Goal: Task Accomplishment & Management: Manage account settings

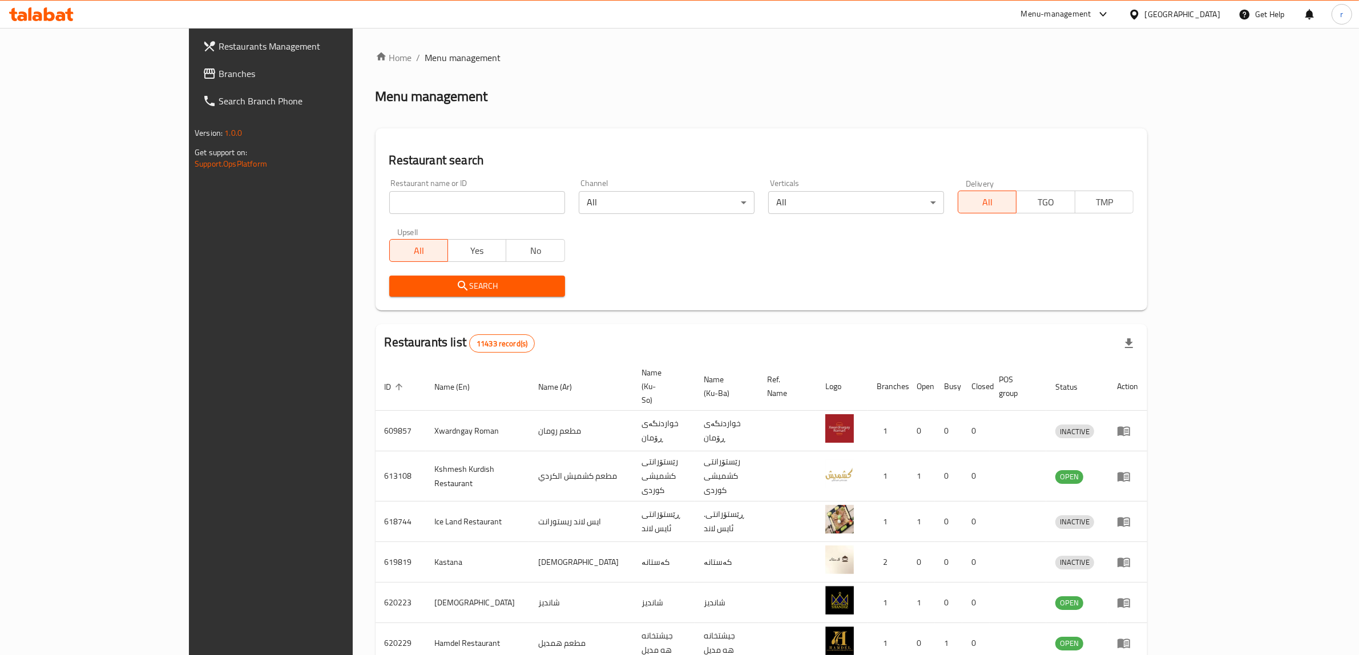
click at [389, 194] on input "search" at bounding box center [477, 202] width 176 height 23
paste input "695243"
type input "695243"
click at [398, 291] on span "Search" at bounding box center [476, 286] width 157 height 14
click at [354, 291] on div at bounding box center [679, 327] width 1359 height 655
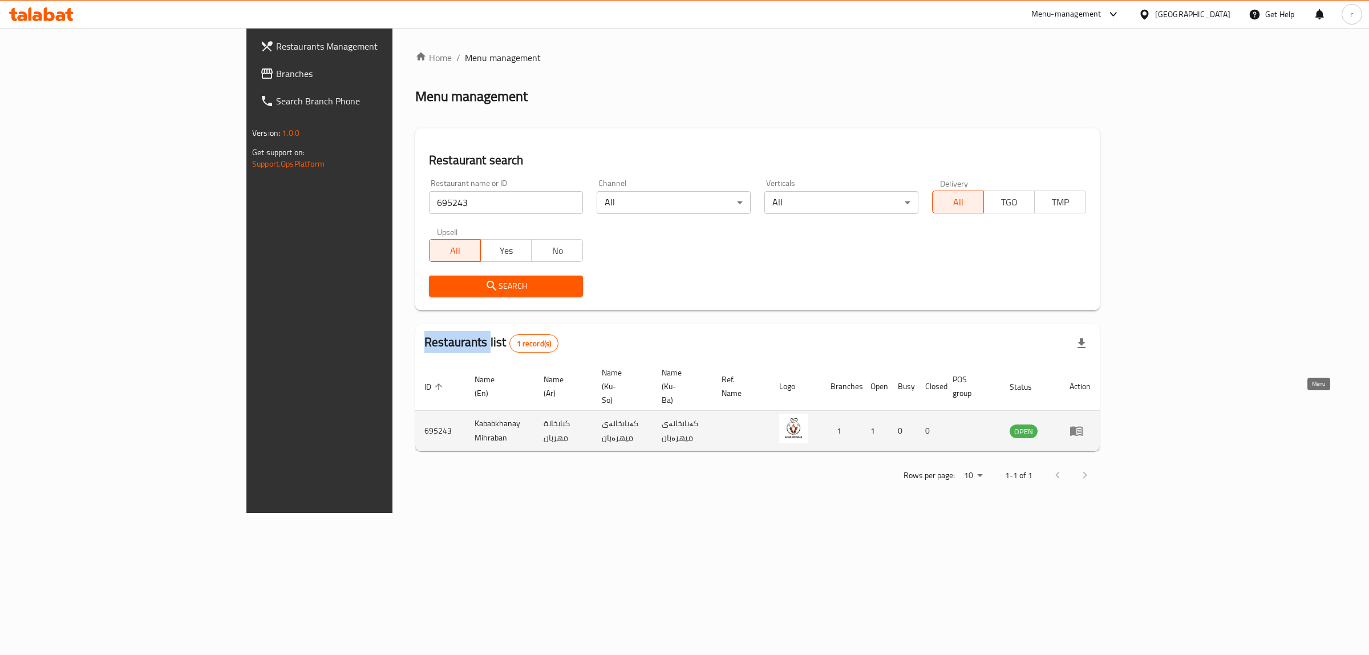
click at [1083, 427] on icon "enhanced table" at bounding box center [1076, 432] width 13 height 10
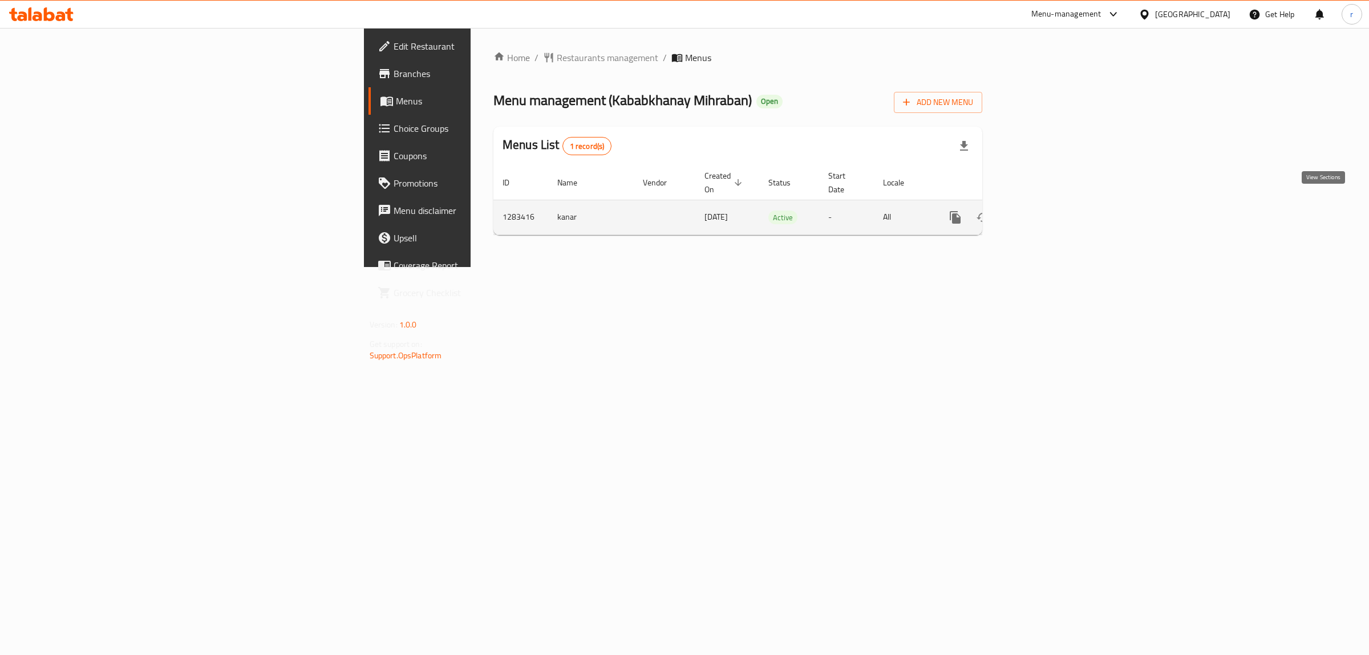
click at [1045, 211] on icon "enhanced table" at bounding box center [1038, 218] width 14 height 14
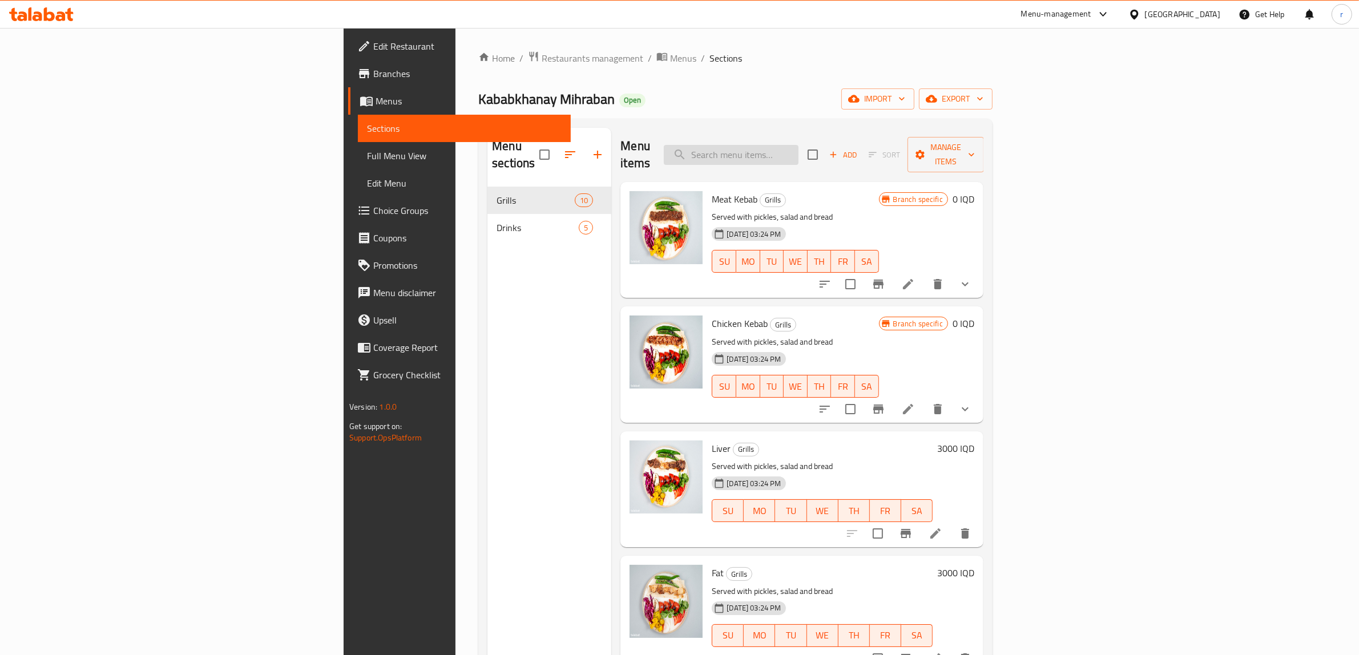
click at [798, 148] on input "search" at bounding box center [731, 155] width 135 height 20
paste input "wings"
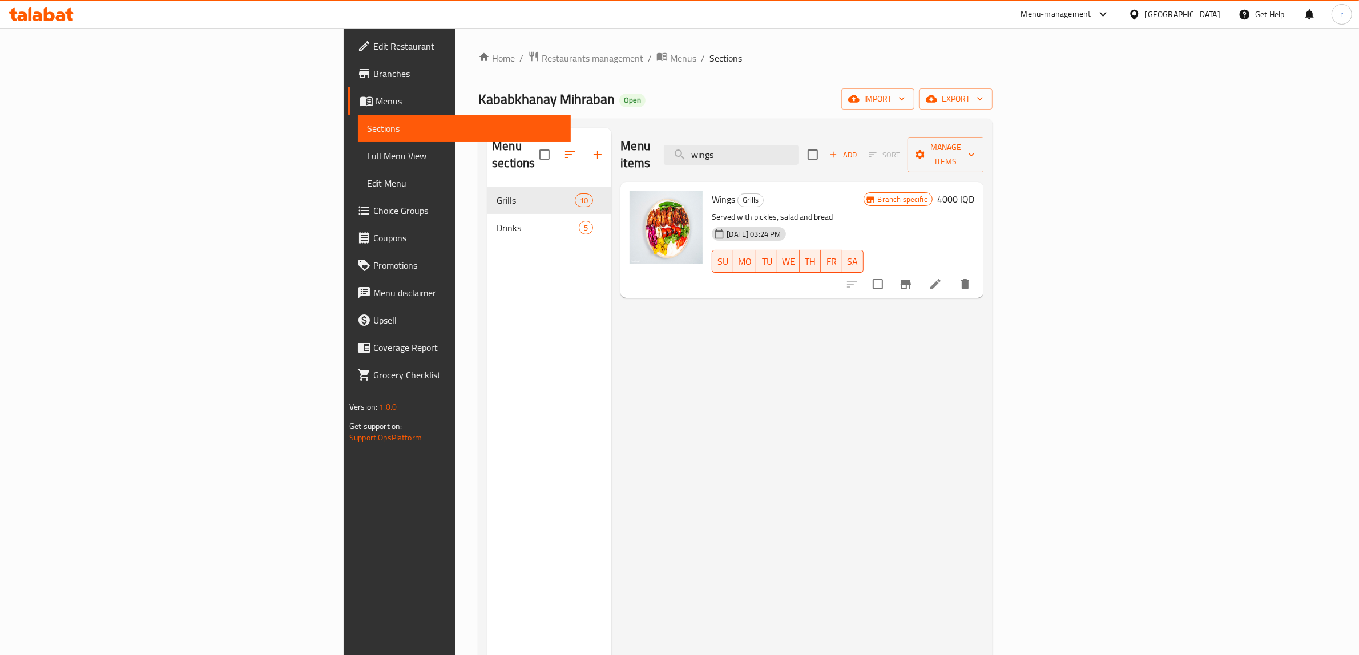
type input "wings"
click at [358, 147] on link "Full Menu View" at bounding box center [464, 155] width 213 height 27
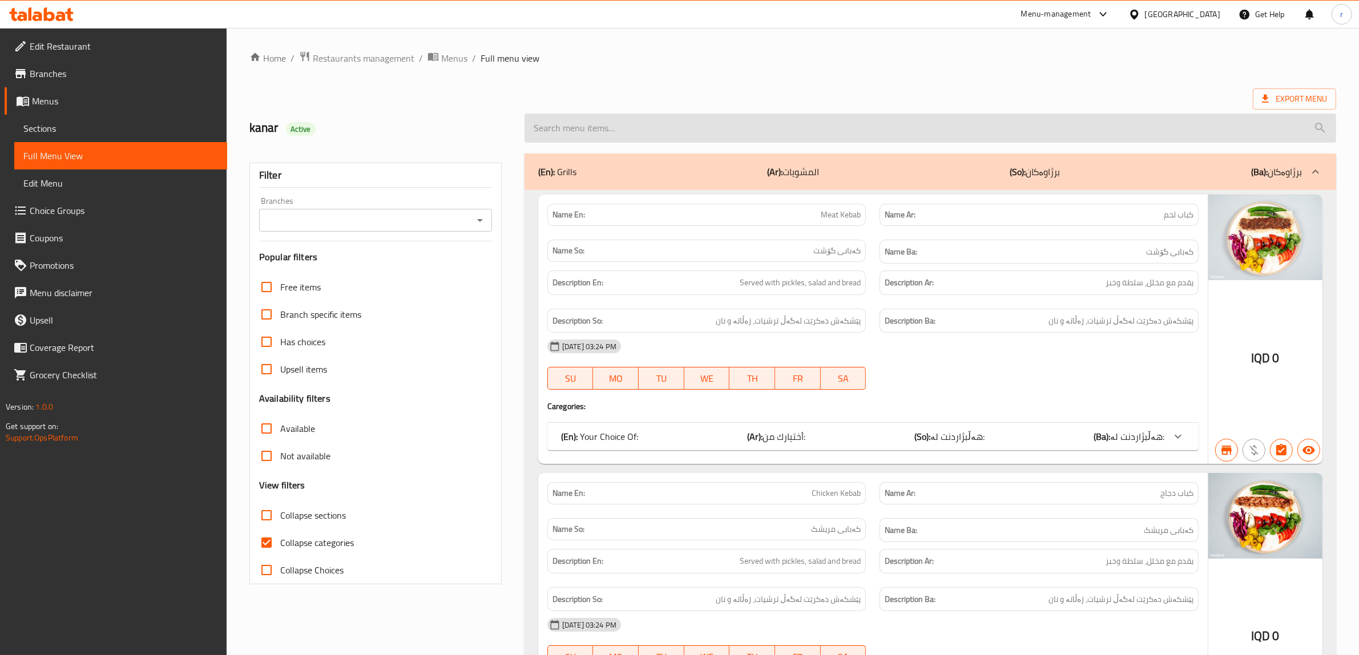
click at [810, 128] on input "search" at bounding box center [929, 128] width 811 height 29
paste input "wings"
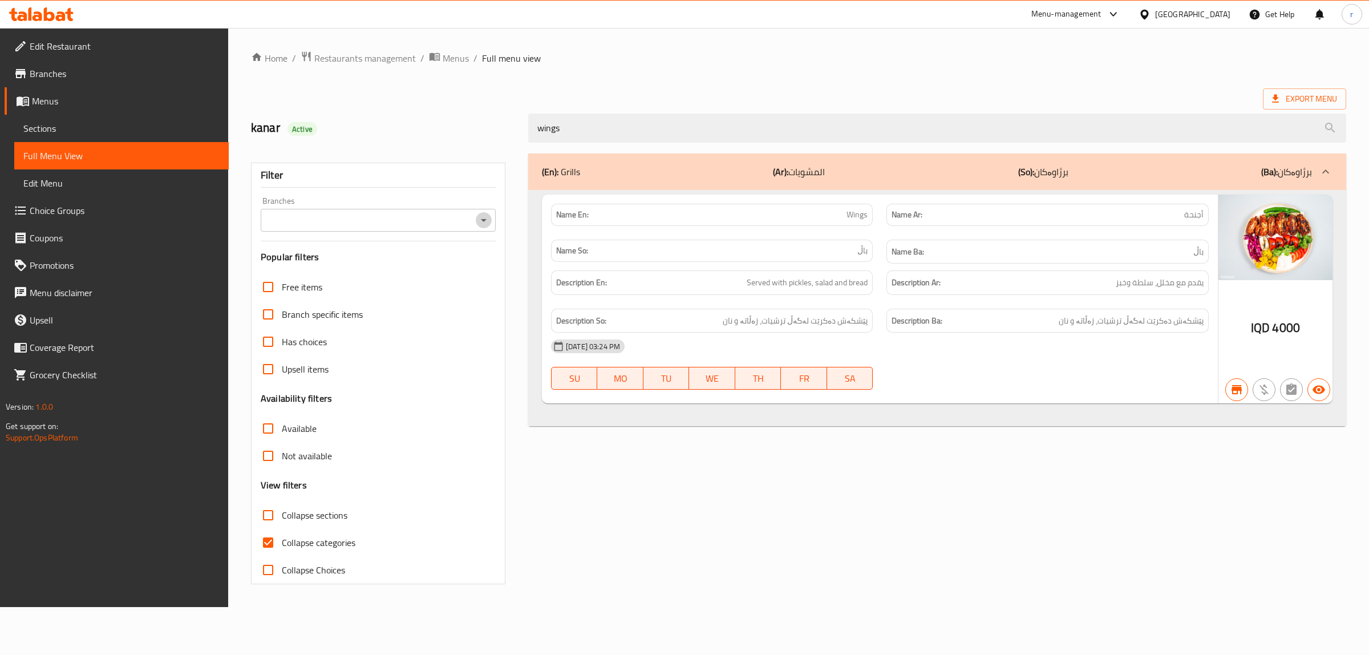
click at [483, 223] on icon "Open" at bounding box center [484, 220] width 14 height 14
type input "wings"
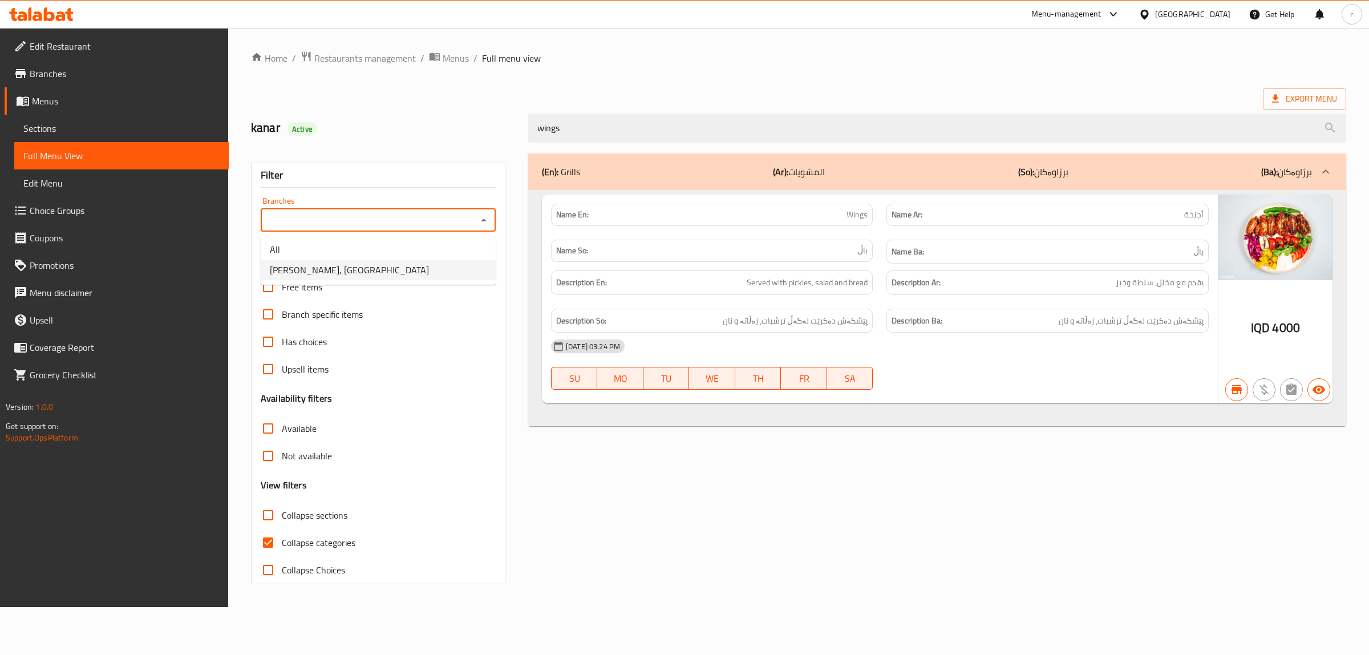
click at [474, 272] on li "Kababkhanay Mihraban, Nawroz" at bounding box center [378, 270] width 235 height 21
type input "Kababkhanay Mihraban, Nawroz"
click at [269, 540] on input "Collapse categories" at bounding box center [267, 542] width 27 height 27
checkbox input "false"
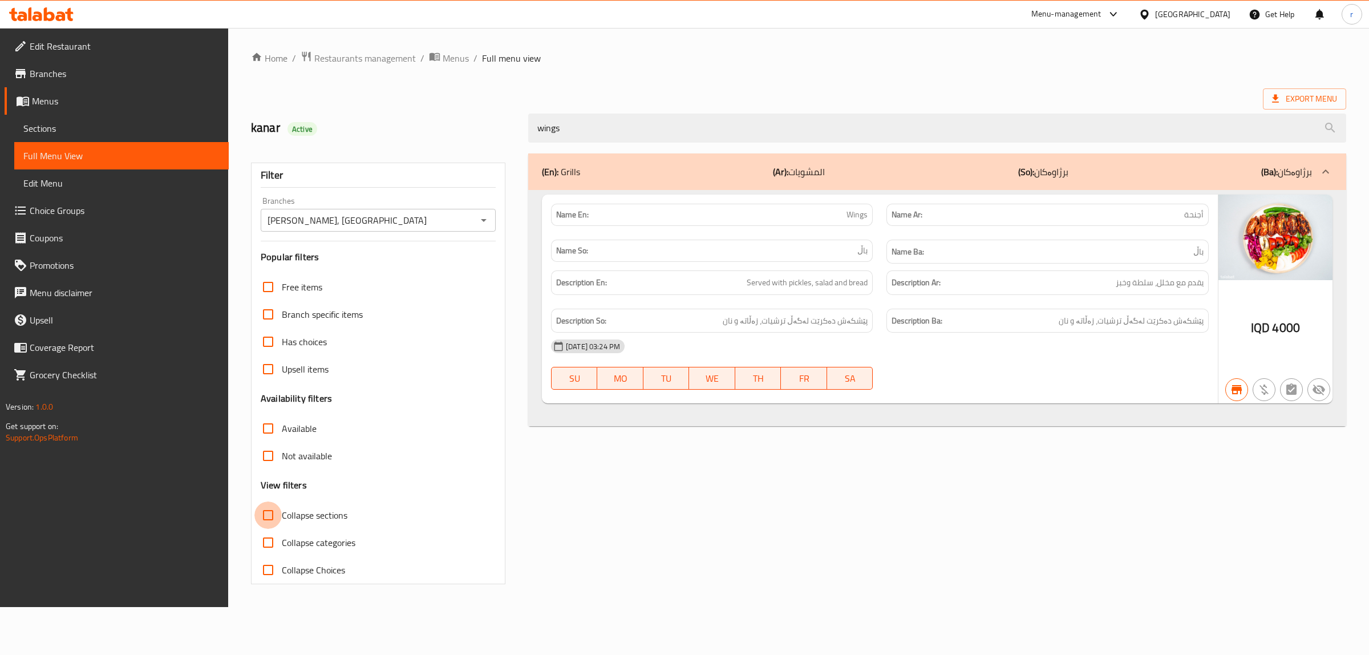
click at [272, 515] on input "Collapse sections" at bounding box center [267, 515] width 27 height 27
checkbox input "true"
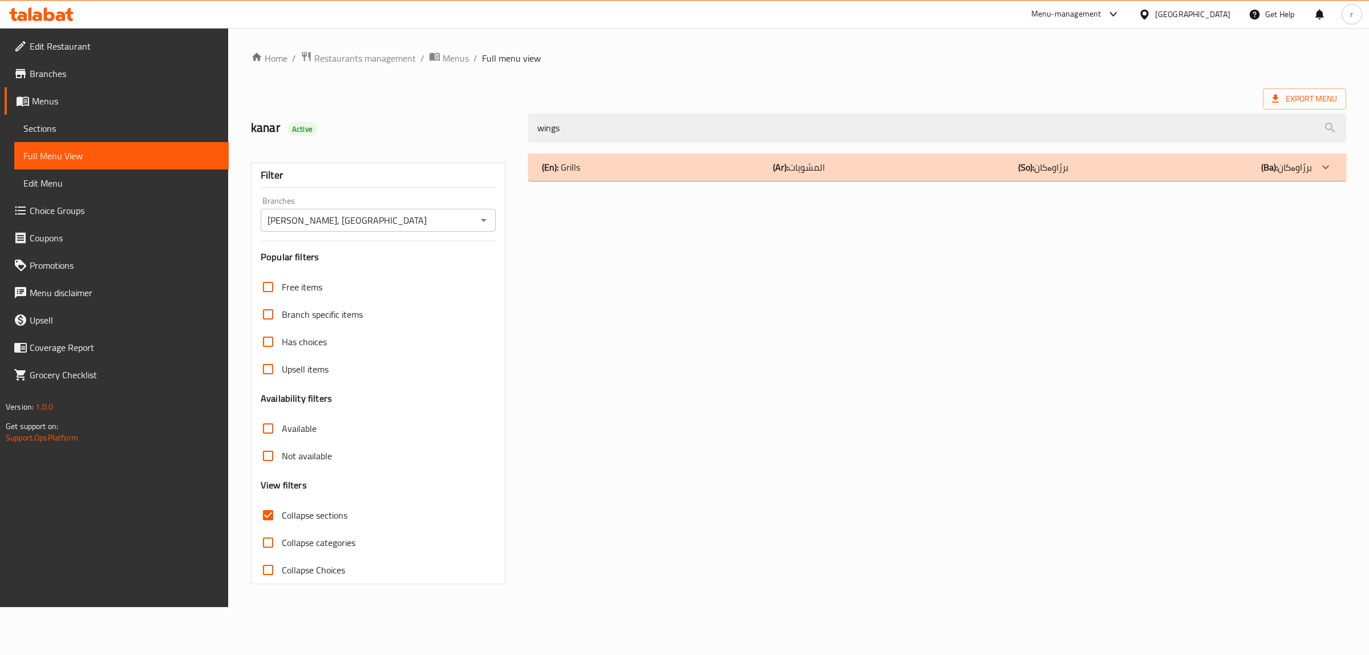
click at [673, 178] on div "(En): Grills (Ar): المشويات (So): برژاوەکان (Ba): برژاوەکان" at bounding box center [937, 166] width 818 height 27
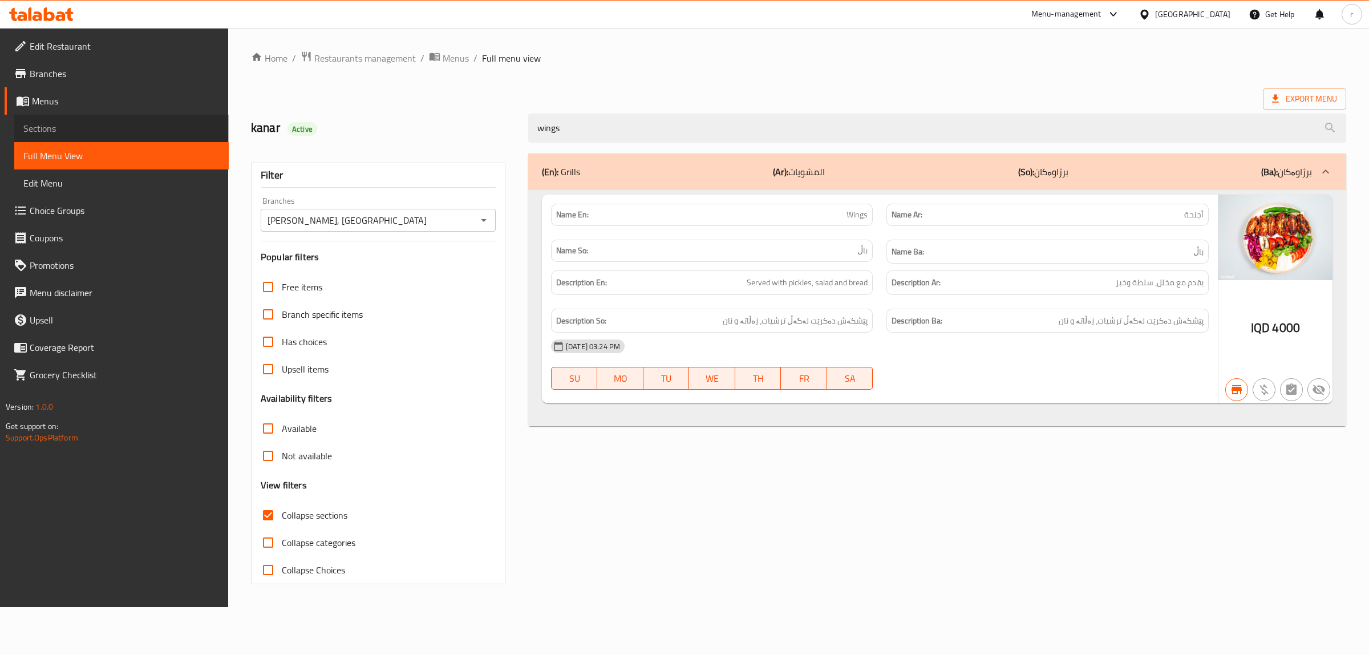
click at [90, 129] on span "Sections" at bounding box center [121, 129] width 196 height 14
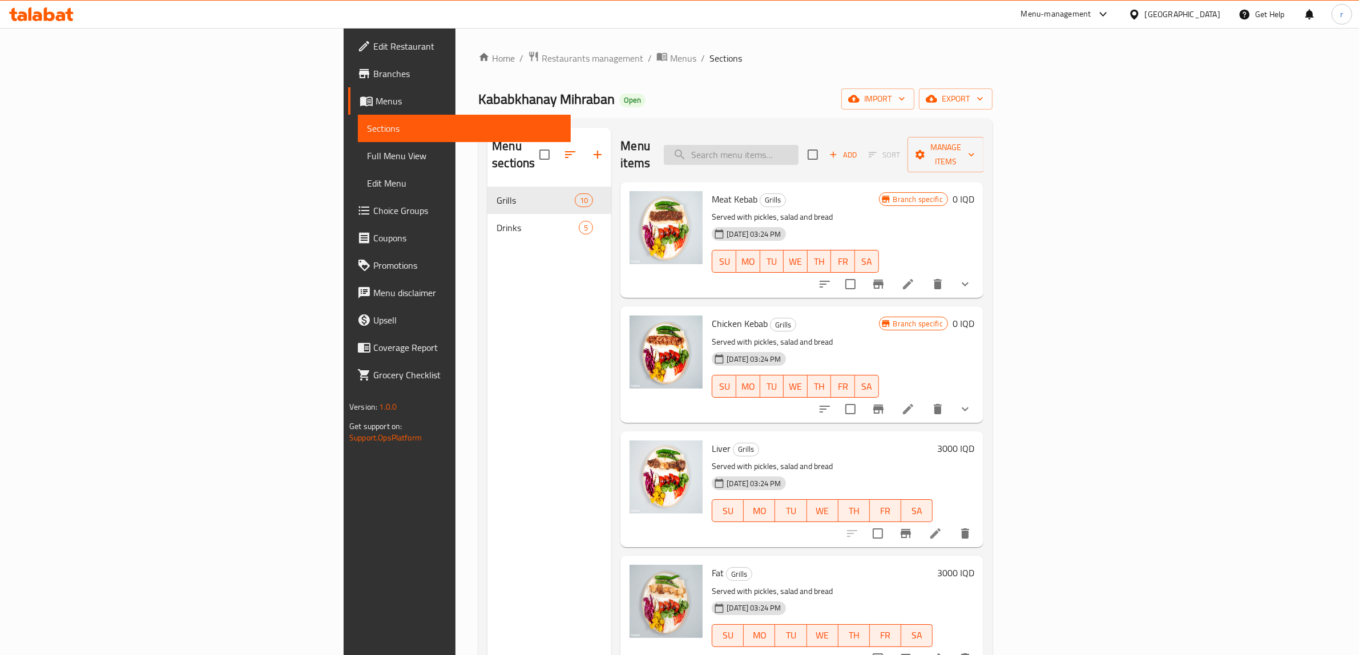
click at [798, 145] on input "search" at bounding box center [731, 155] width 135 height 20
paste input "wings"
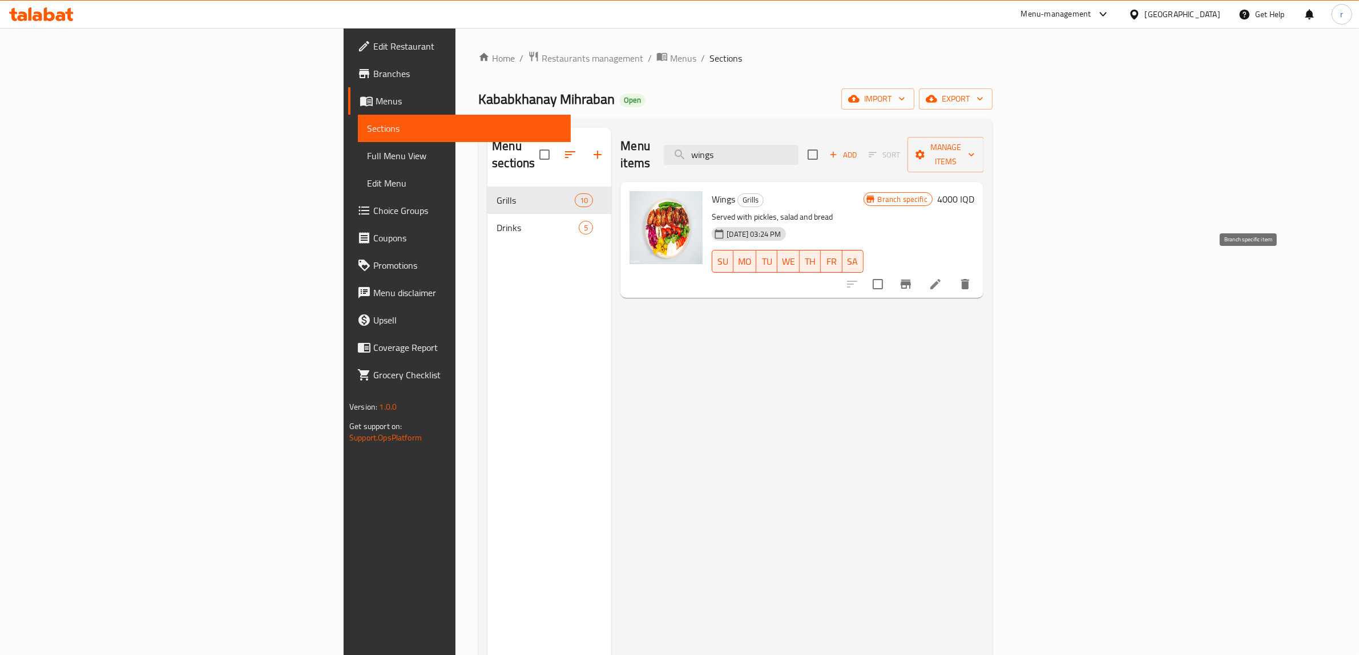
type input "wings"
click at [912, 277] on icon "Branch-specific-item" at bounding box center [906, 284] width 14 height 14
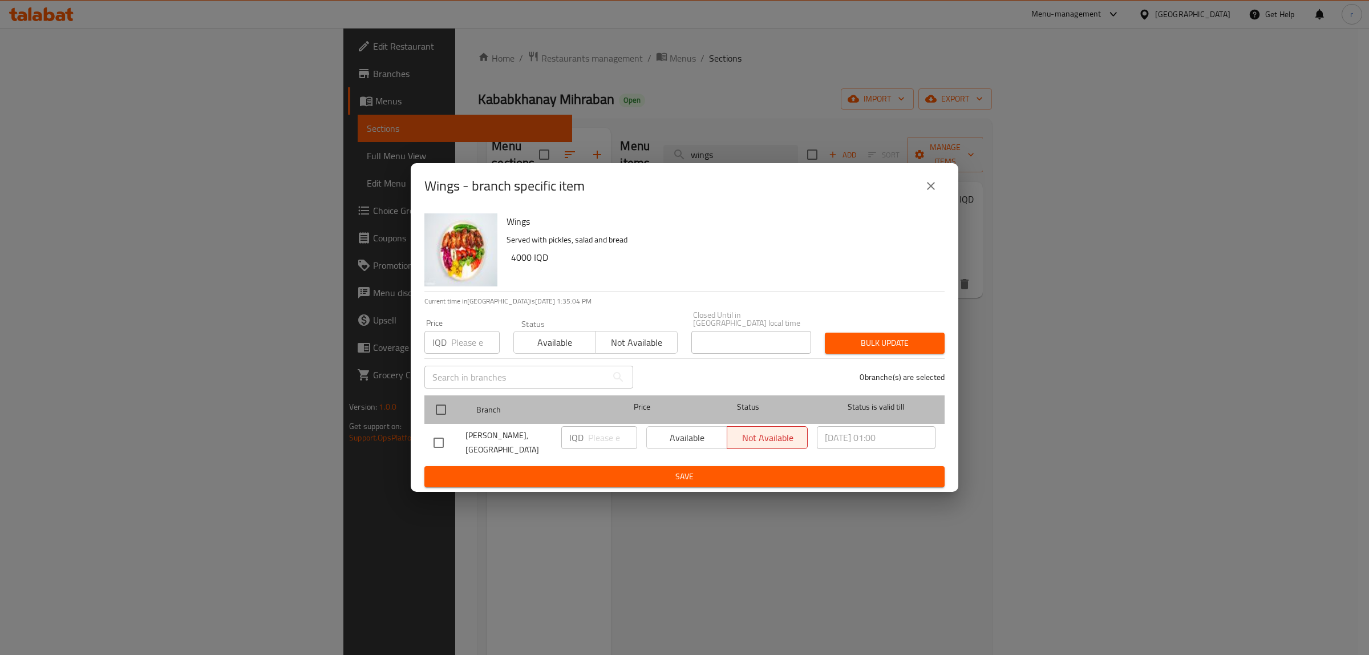
click at [515, 407] on span "Branch" at bounding box center [535, 410] width 119 height 14
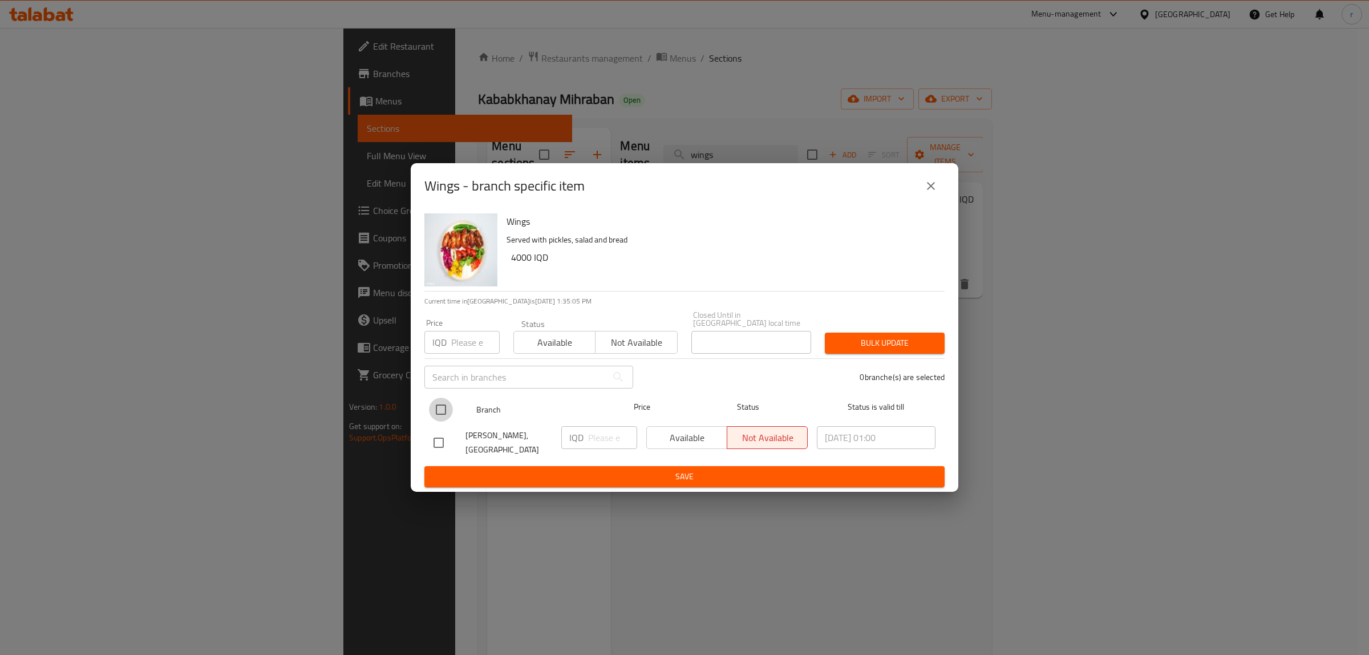
click at [448, 403] on input "checkbox" at bounding box center [441, 410] width 24 height 24
checkbox input "true"
click at [619, 431] on input "number" at bounding box center [612, 437] width 49 height 23
type input "4000"
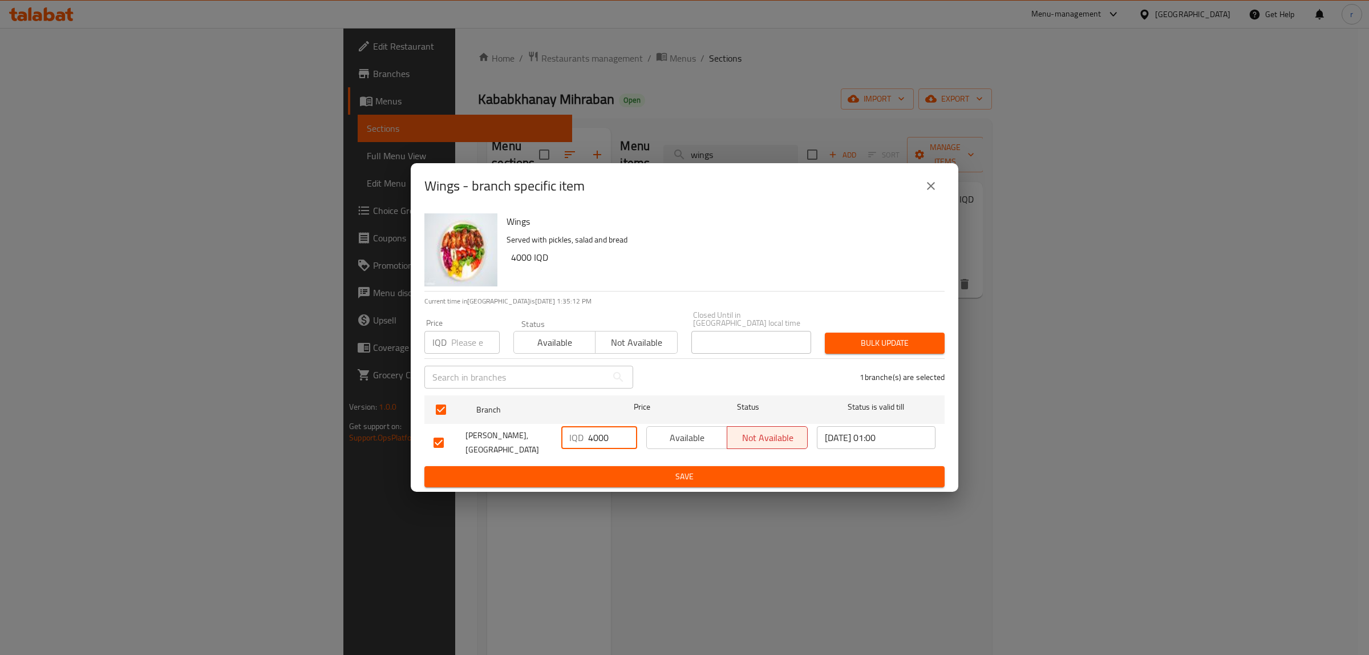
click at [675, 470] on span "Save" at bounding box center [685, 477] width 502 height 14
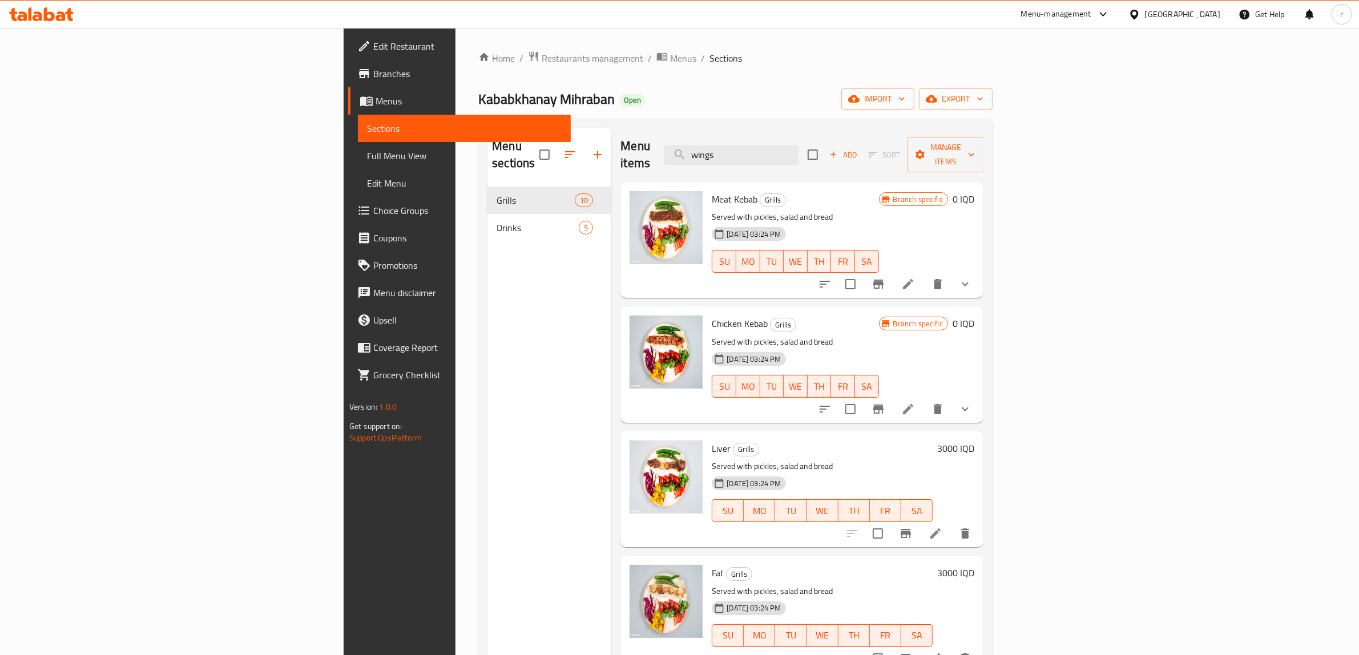
click at [367, 155] on span "Full Menu View" at bounding box center [464, 156] width 195 height 14
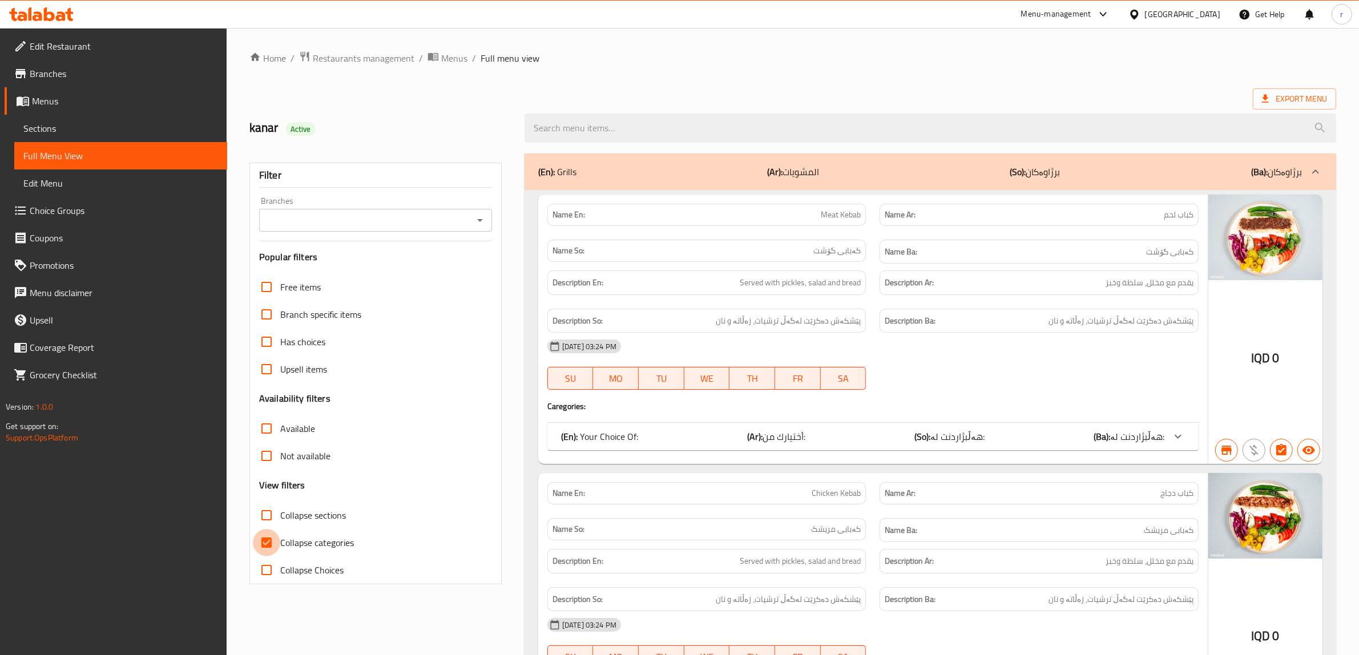
click at [264, 543] on input "Collapse categories" at bounding box center [266, 542] width 27 height 27
checkbox input "false"
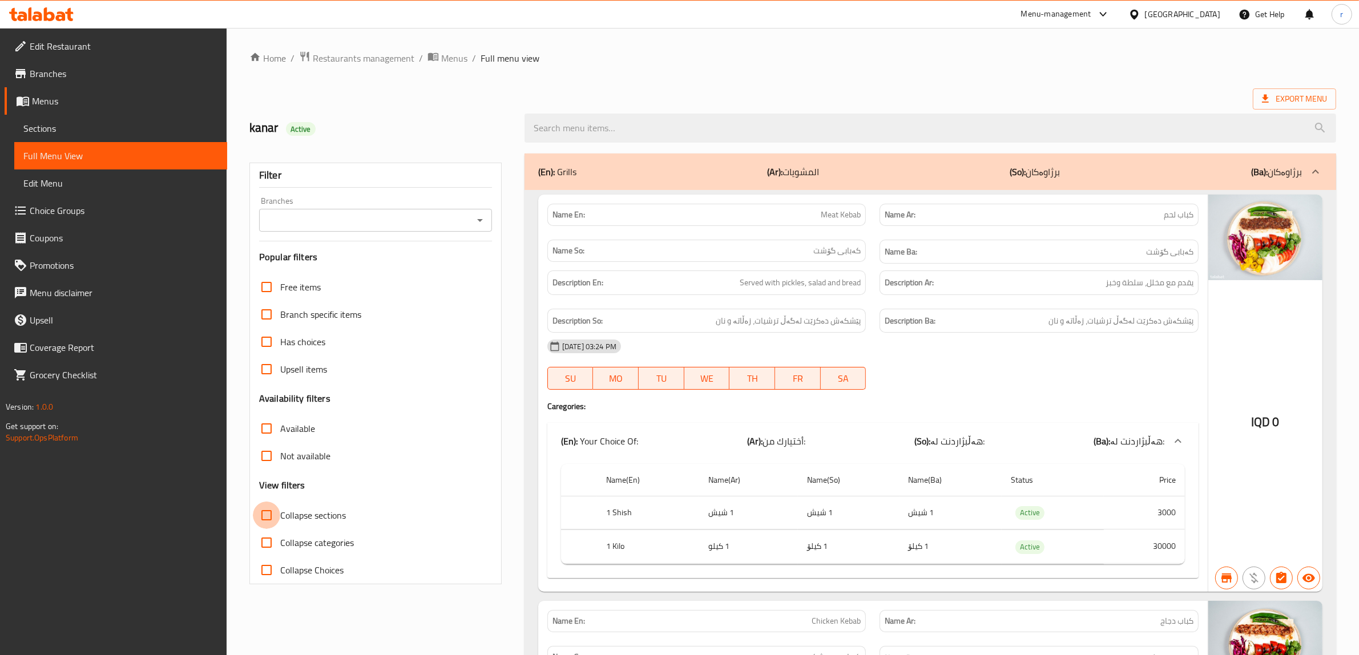
click at [264, 507] on input "Collapse sections" at bounding box center [266, 515] width 27 height 27
checkbox input "true"
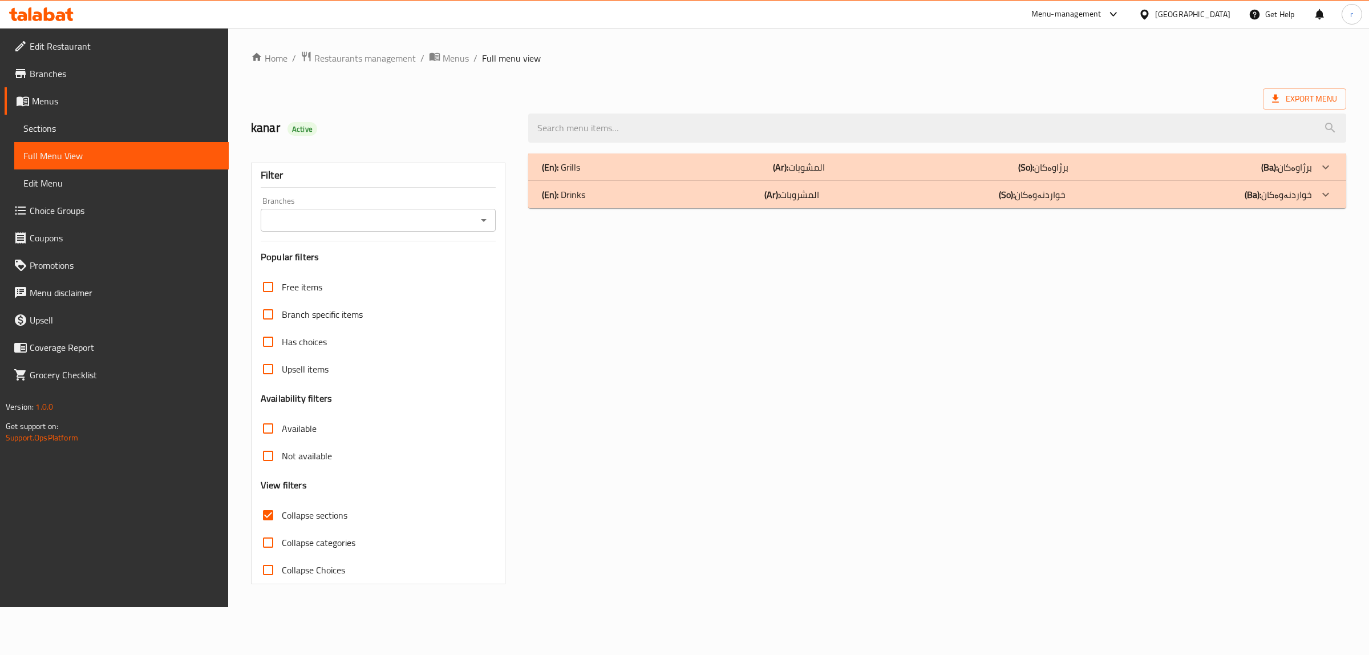
click at [487, 223] on icon "Open" at bounding box center [484, 220] width 14 height 14
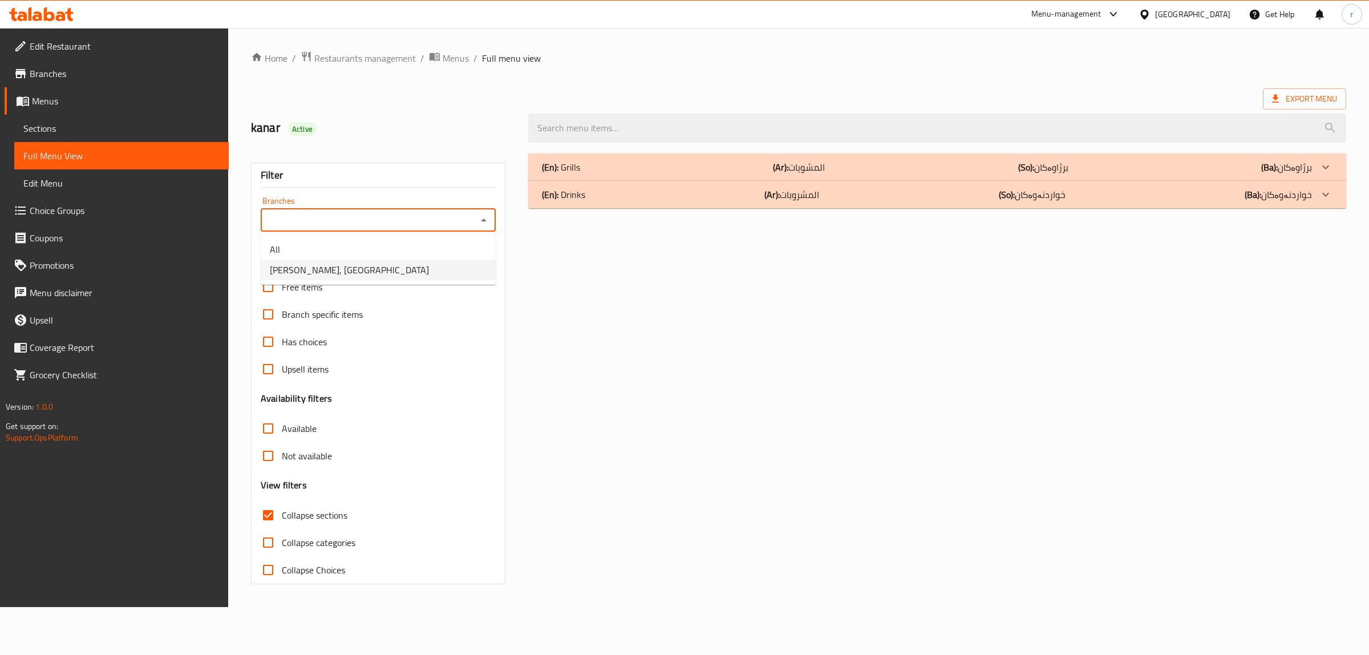
click at [488, 263] on li "Kababkhanay Mihraban, Nawroz" at bounding box center [378, 270] width 235 height 21
type input "Kababkhanay Mihraban, Nawroz"
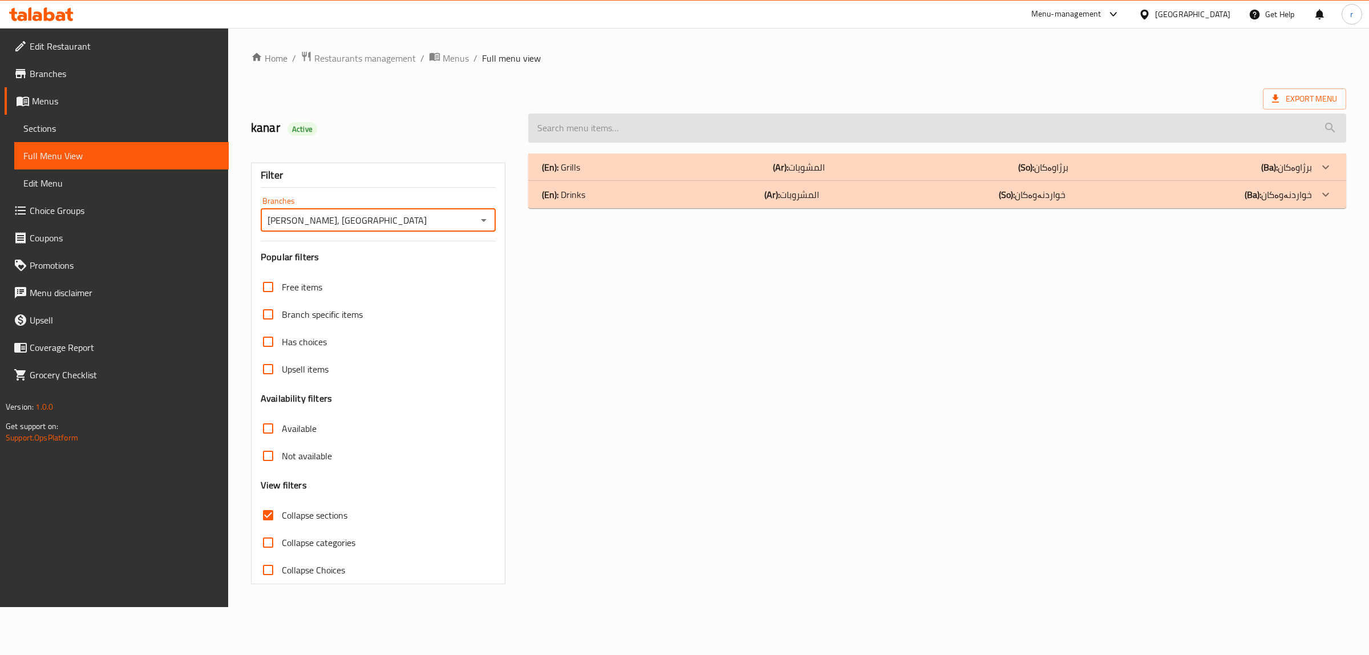
click at [613, 134] on input "search" at bounding box center [937, 128] width 818 height 29
paste input "wings"
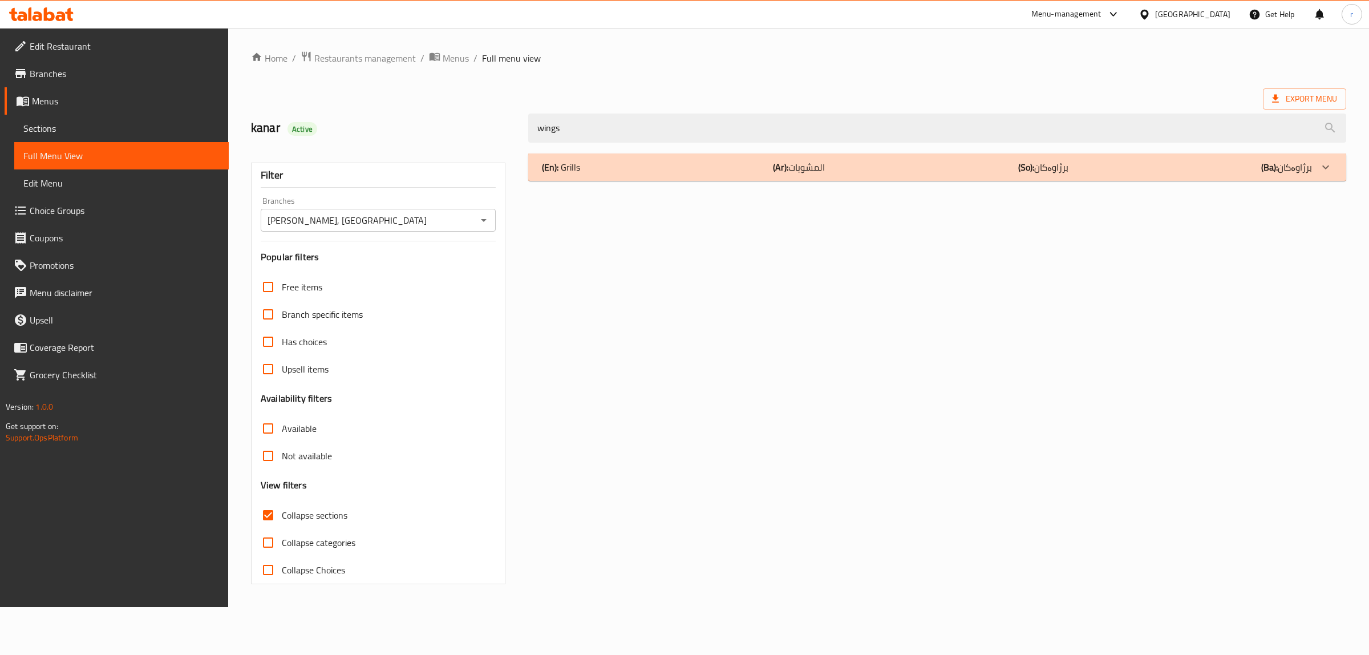
type input "wings"
click at [640, 164] on div "(En): Grills (Ar): المشويات (So): برژاوەکان (Ba): برژاوەکان" at bounding box center [927, 167] width 770 height 14
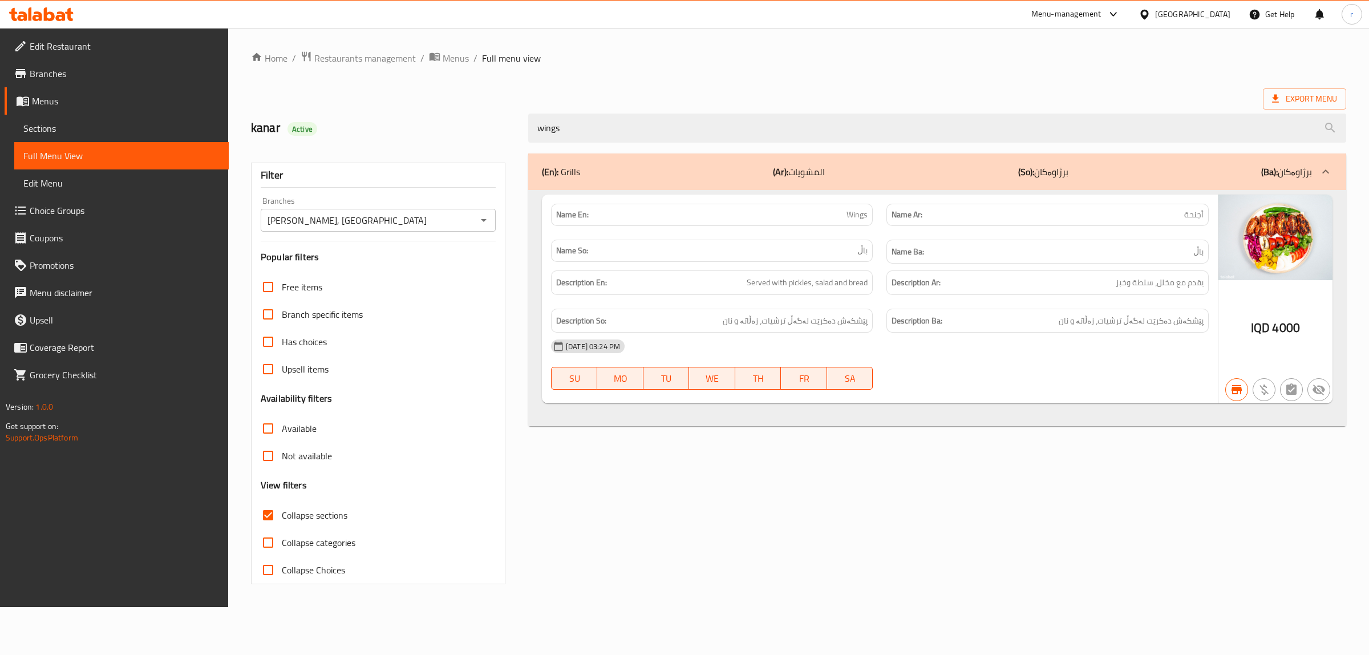
click at [1142, 523] on div "(En): Grills (Ar): المشويات (So): برژاوەکان (Ba): برژاوەکان Name En: Wings Name…" at bounding box center [938, 369] width 832 height 445
click at [113, 86] on link "Branches" at bounding box center [117, 73] width 224 height 27
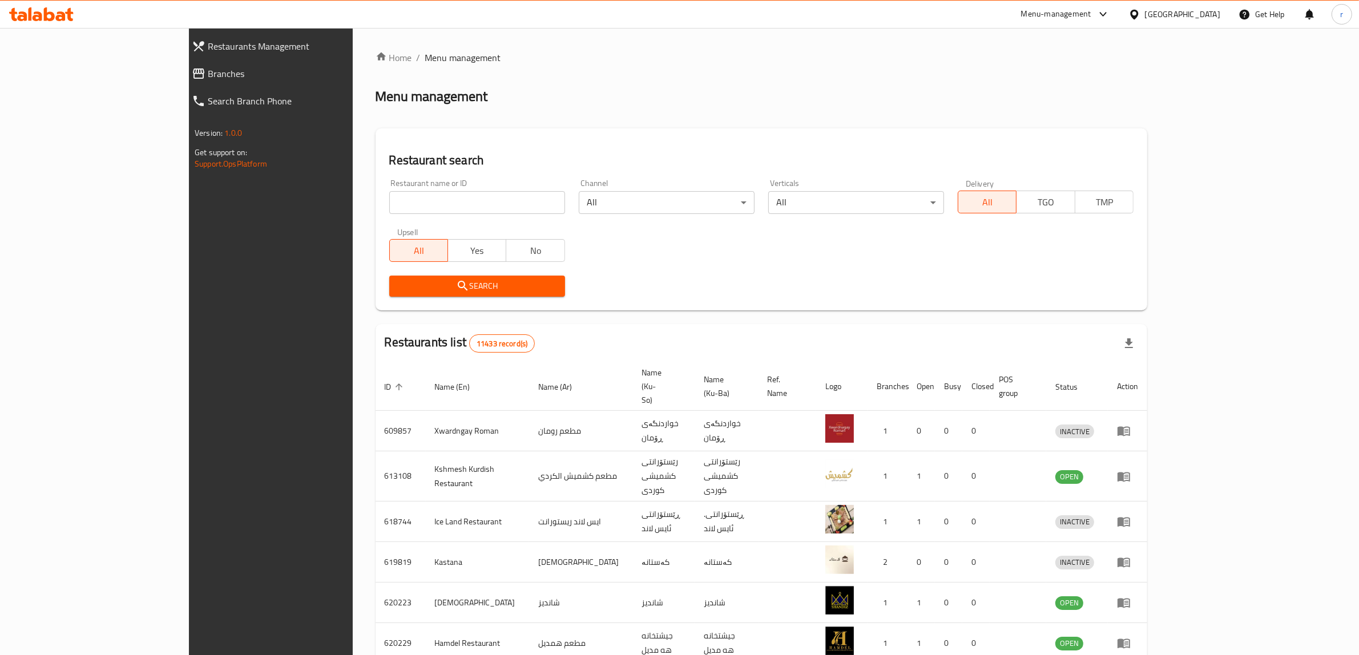
click at [208, 77] on span "Branches" at bounding box center [307, 74] width 199 height 14
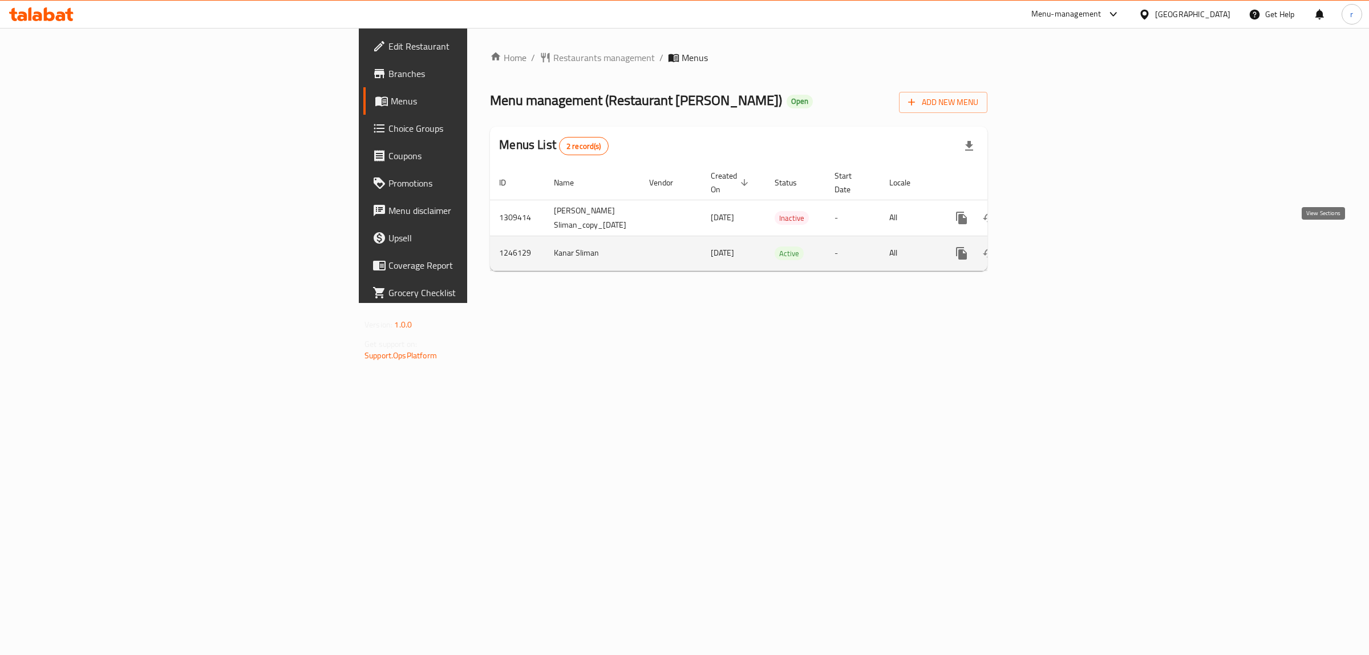
click at [1051, 247] on icon "enhanced table" at bounding box center [1044, 254] width 14 height 14
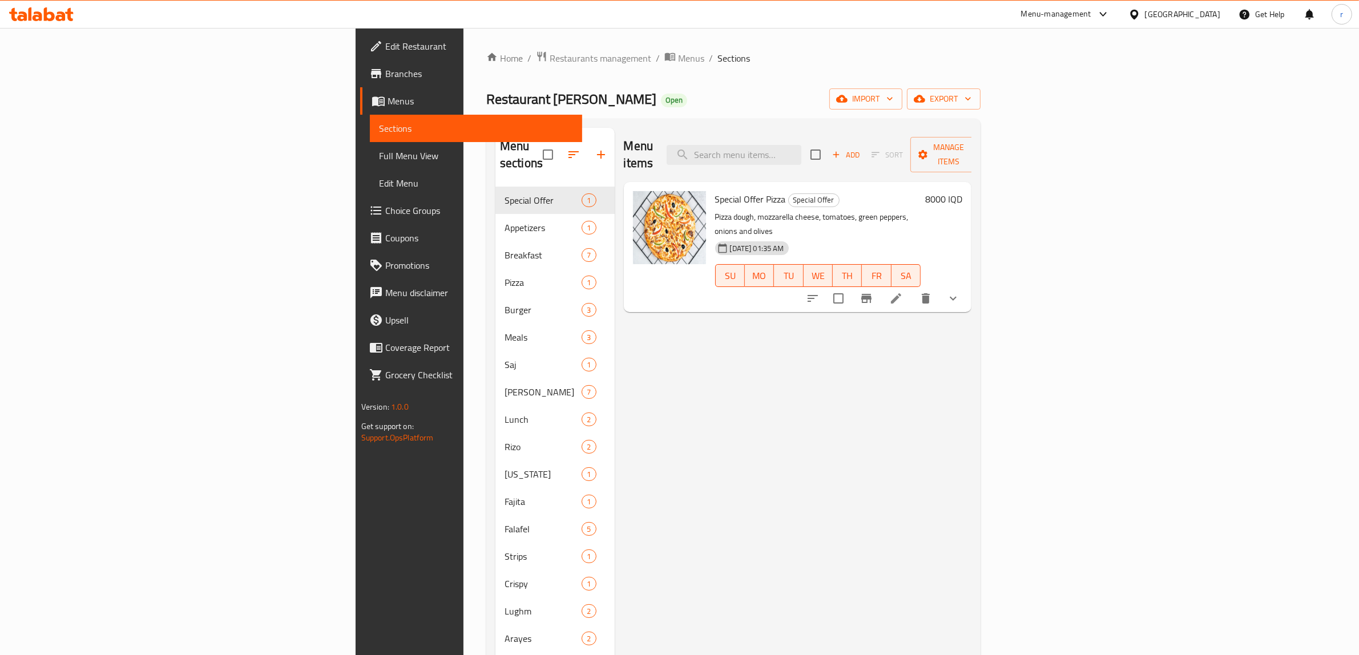
click at [370, 163] on link "Full Menu View" at bounding box center [476, 155] width 213 height 27
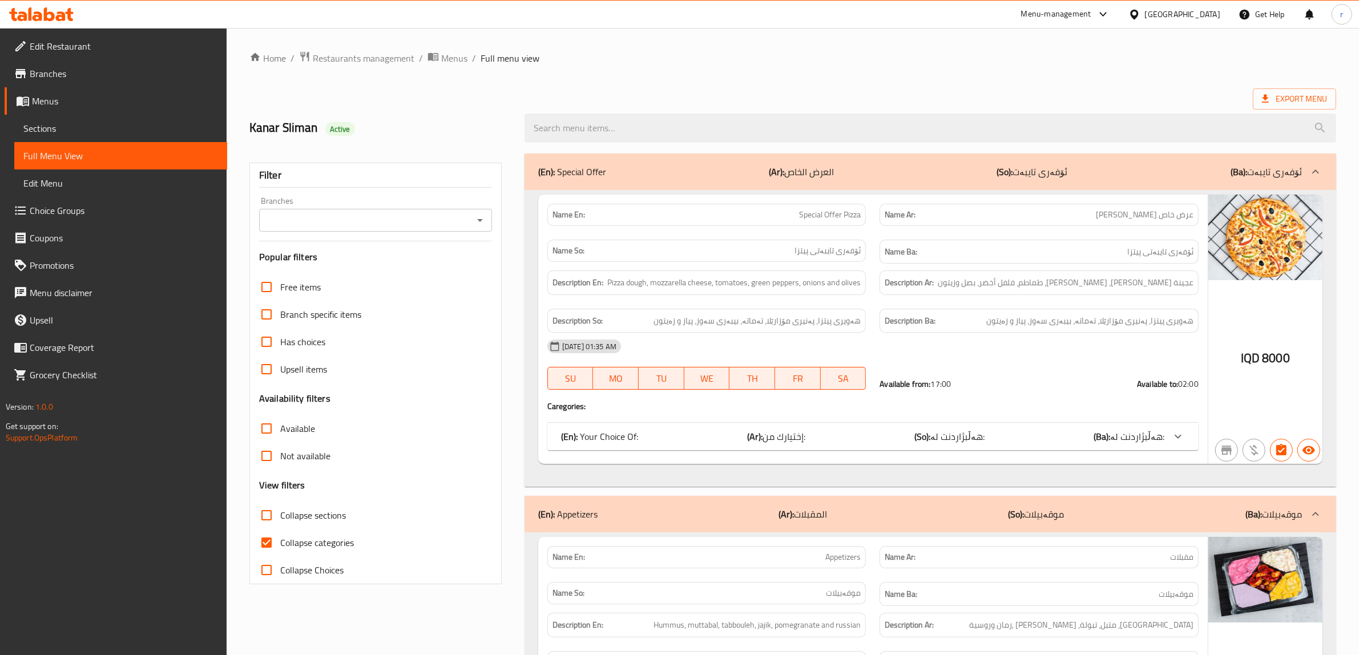
click at [115, 132] on span "Sections" at bounding box center [120, 129] width 195 height 14
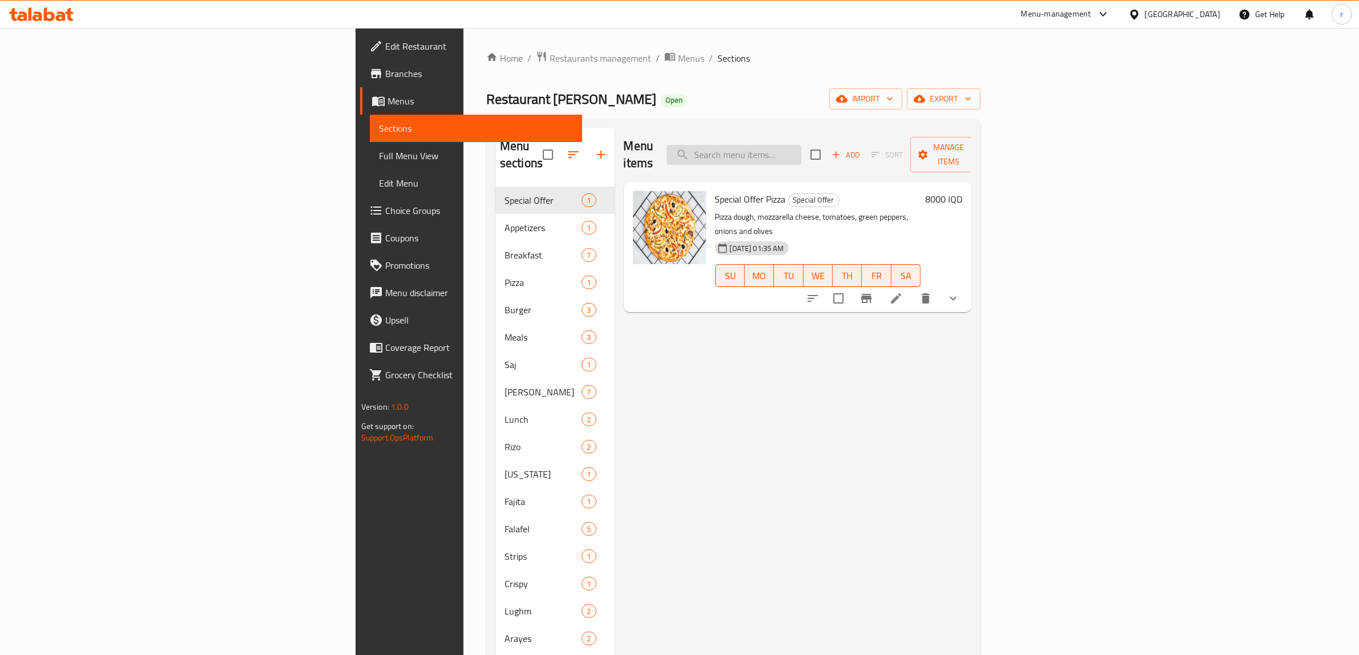
click at [801, 151] on input "search" at bounding box center [733, 155] width 135 height 20
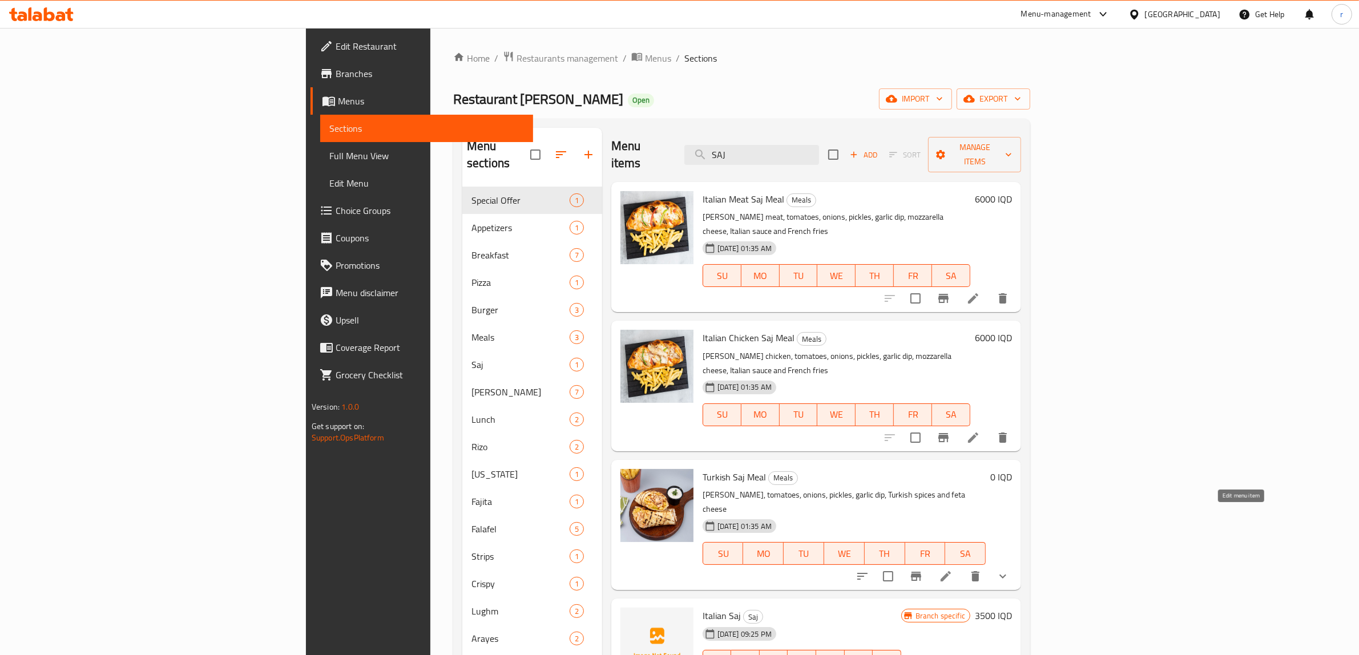
type input "SAJ"
click at [951, 571] on icon at bounding box center [945, 576] width 10 height 10
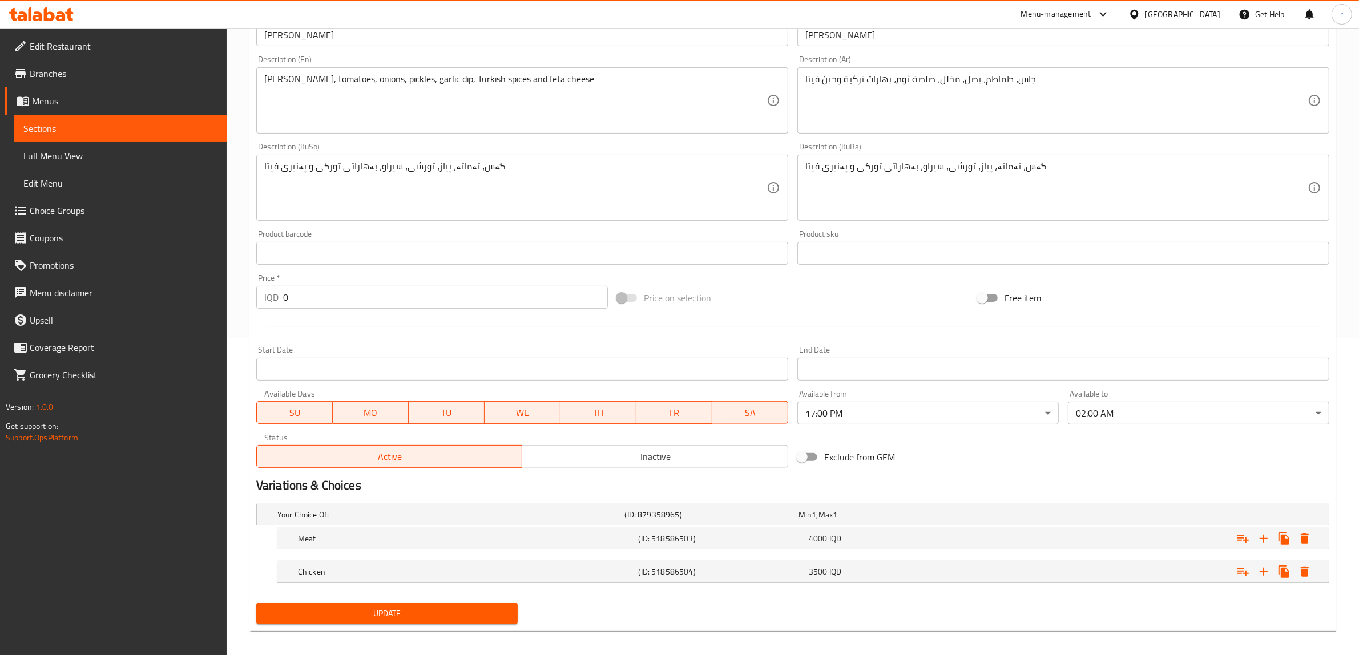
scroll to position [324, 0]
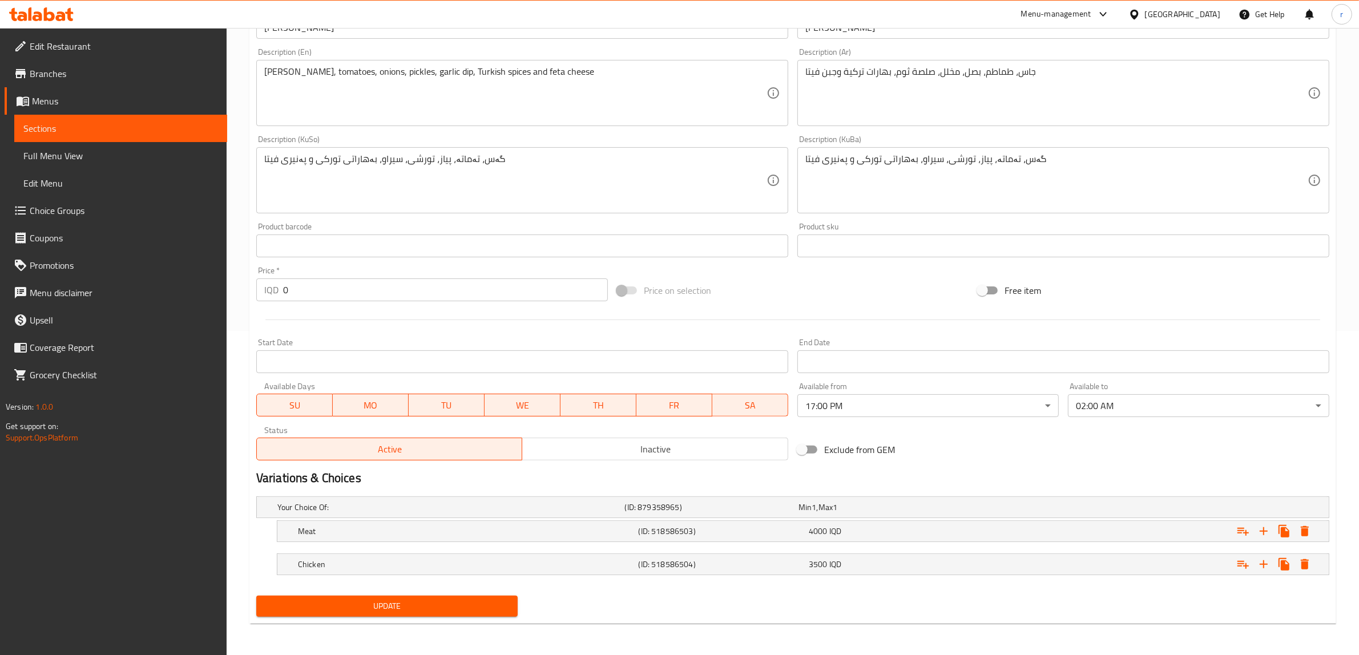
click at [507, 297] on input "0" at bounding box center [445, 289] width 325 height 23
click at [515, 513] on h5 "Meat" at bounding box center [448, 507] width 343 height 11
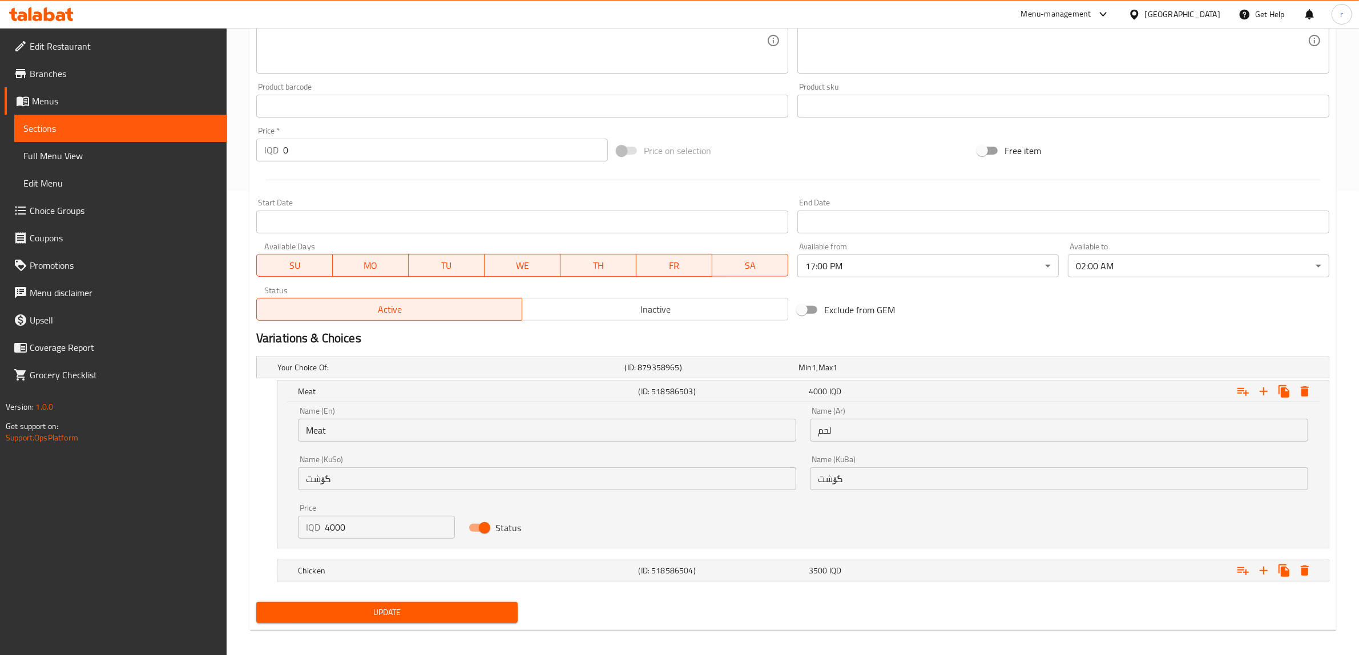
scroll to position [471, 0]
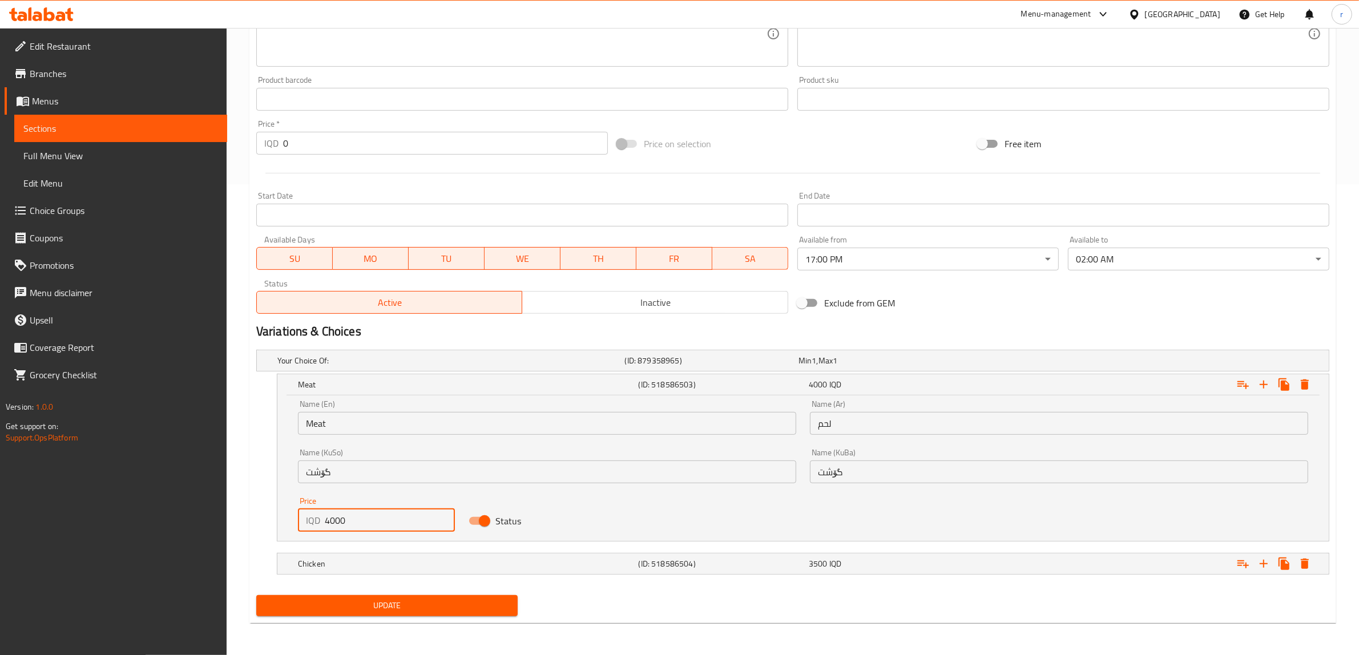
click at [426, 511] on input "4000" at bounding box center [390, 520] width 130 height 23
type input "4"
type input "3500"
click at [421, 366] on h5 "Chicken" at bounding box center [448, 360] width 343 height 11
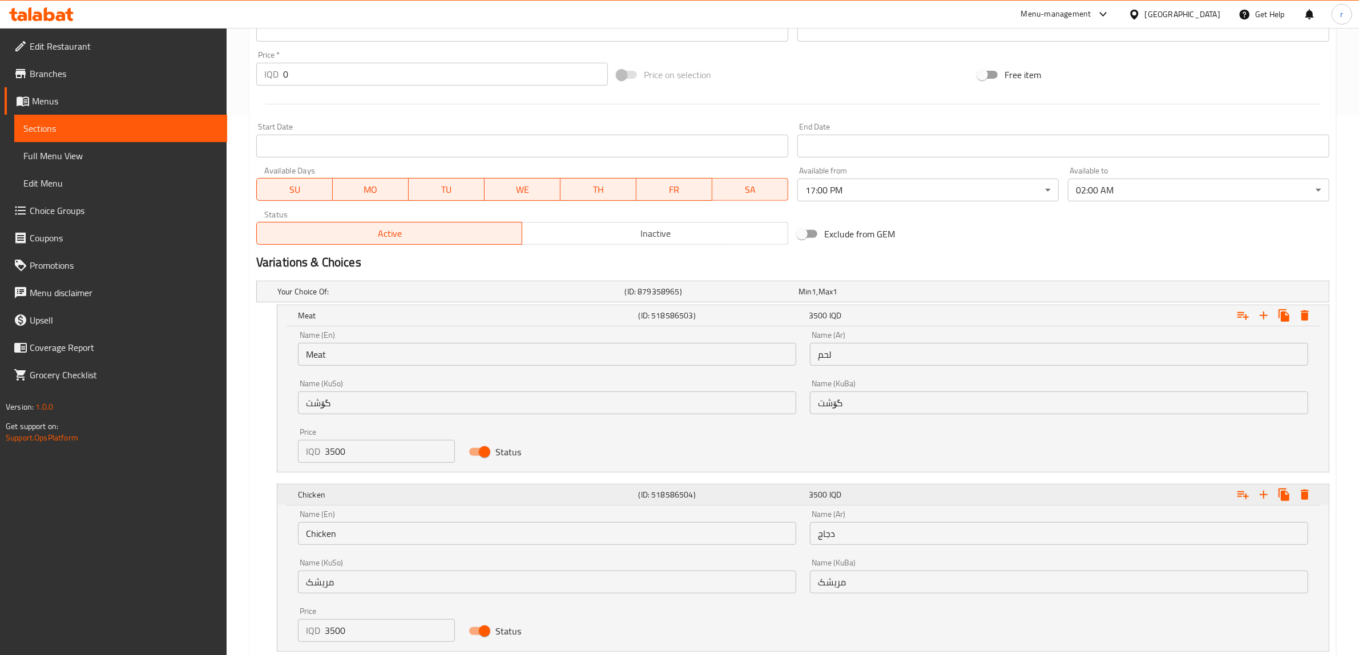
scroll to position [617, 0]
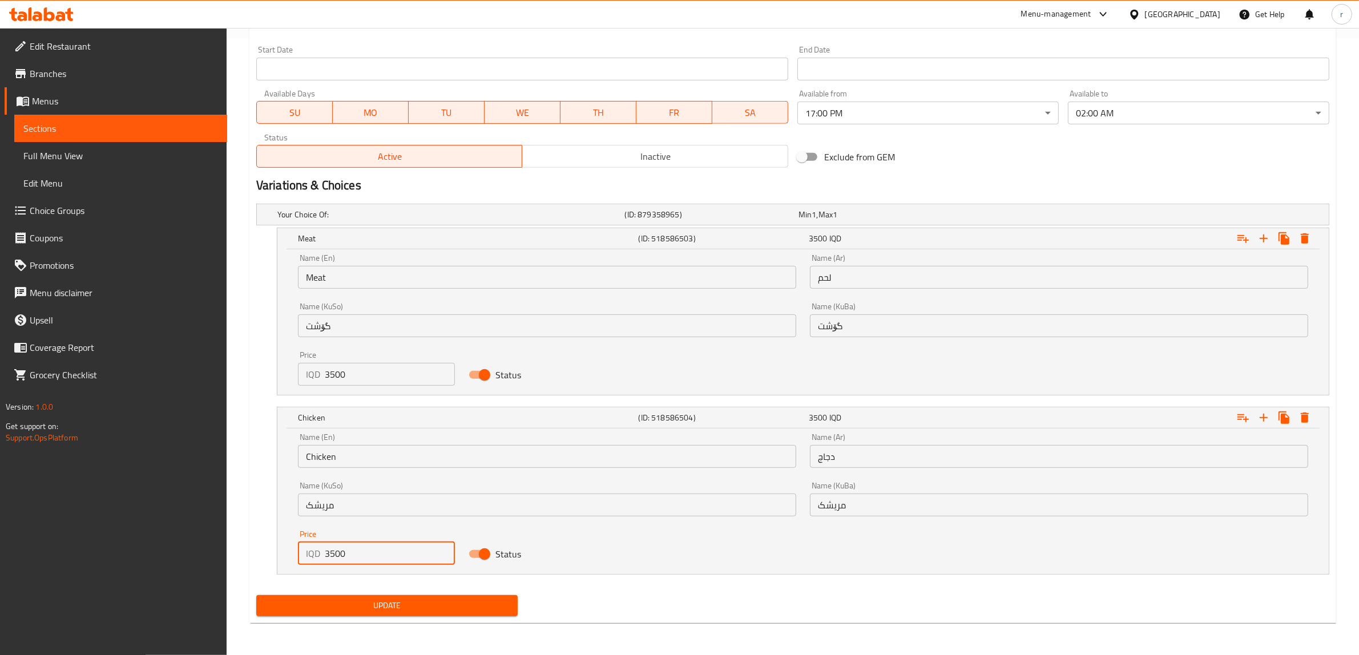
click at [389, 558] on input "3500" at bounding box center [390, 553] width 130 height 23
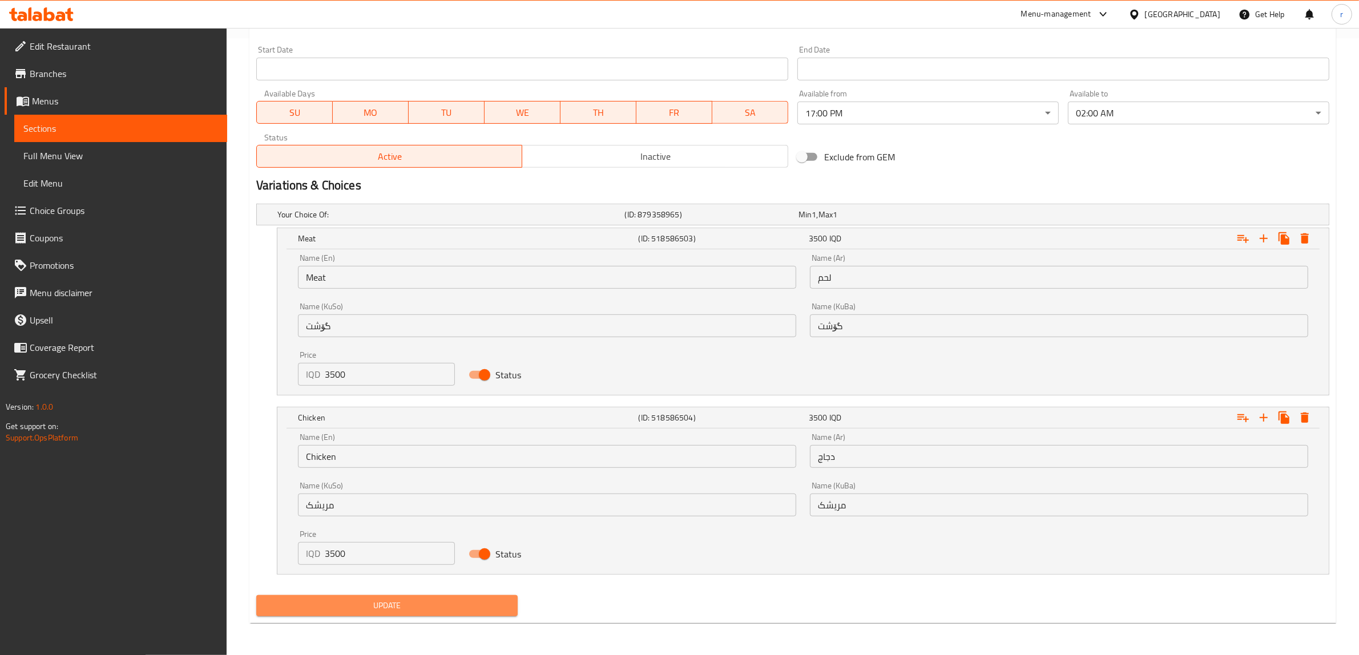
click at [449, 608] on span "Update" at bounding box center [386, 606] width 243 height 14
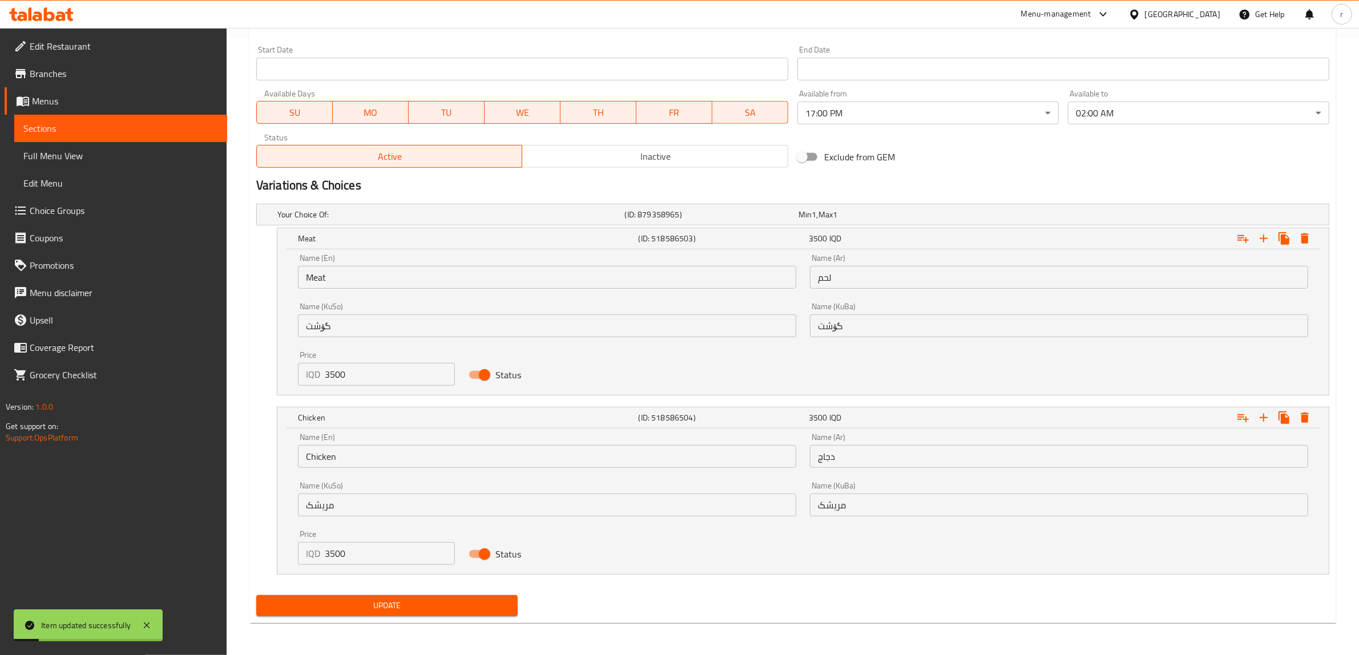
click at [147, 159] on span "Full Menu View" at bounding box center [120, 156] width 195 height 14
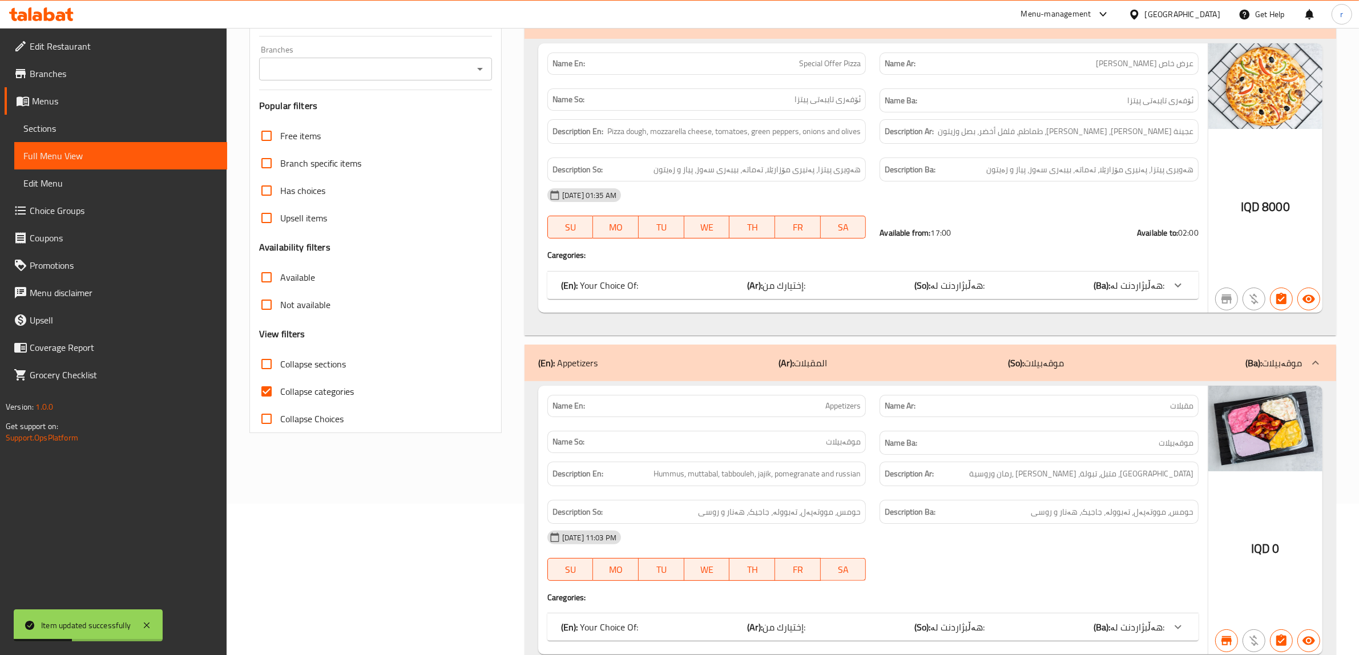
scroll to position [46, 0]
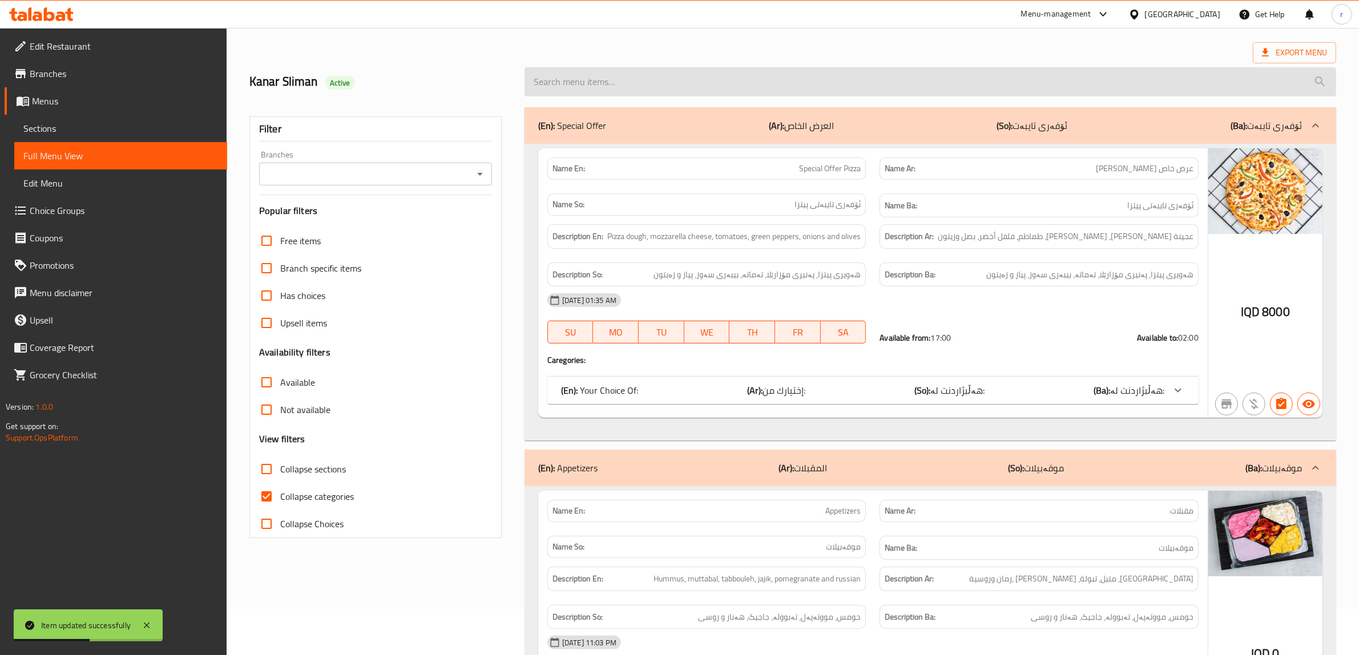
click at [823, 86] on input "search" at bounding box center [929, 81] width 811 height 29
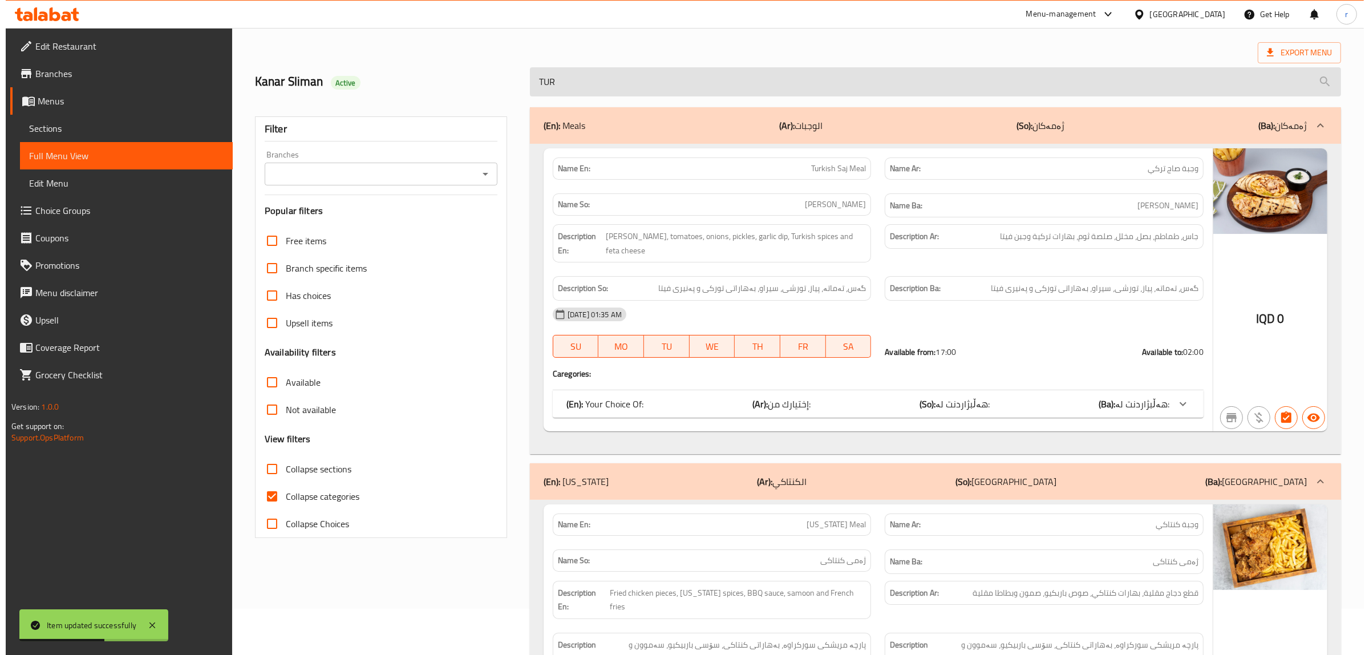
scroll to position [0, 0]
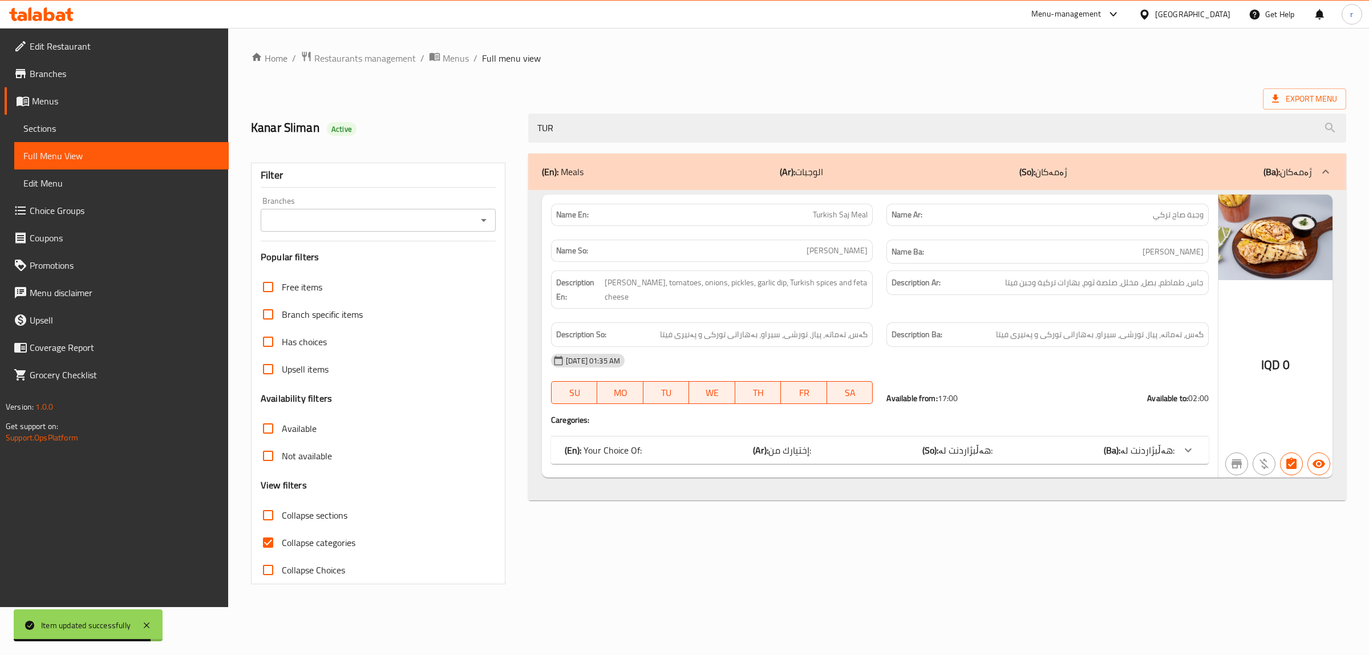
type input "TUR"
click at [269, 545] on input "Collapse categories" at bounding box center [267, 542] width 27 height 27
checkbox input "false"
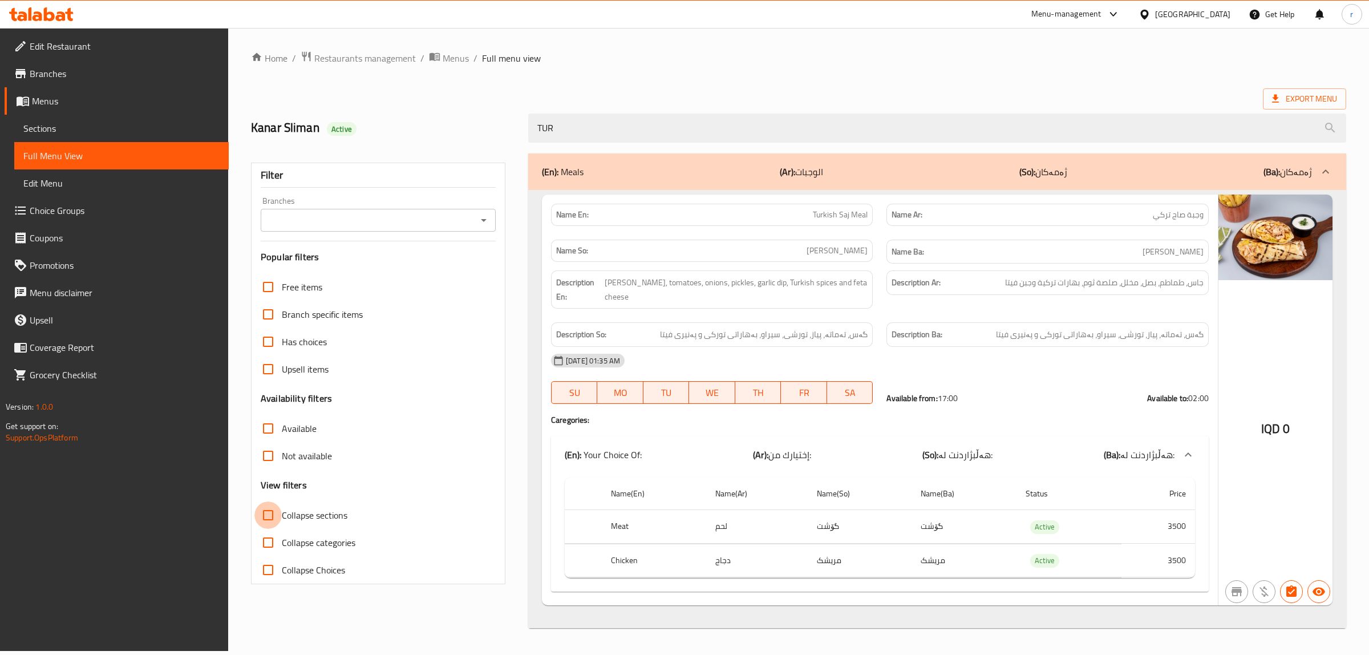
click at [270, 518] on input "Collapse sections" at bounding box center [267, 515] width 27 height 27
checkbox input "true"
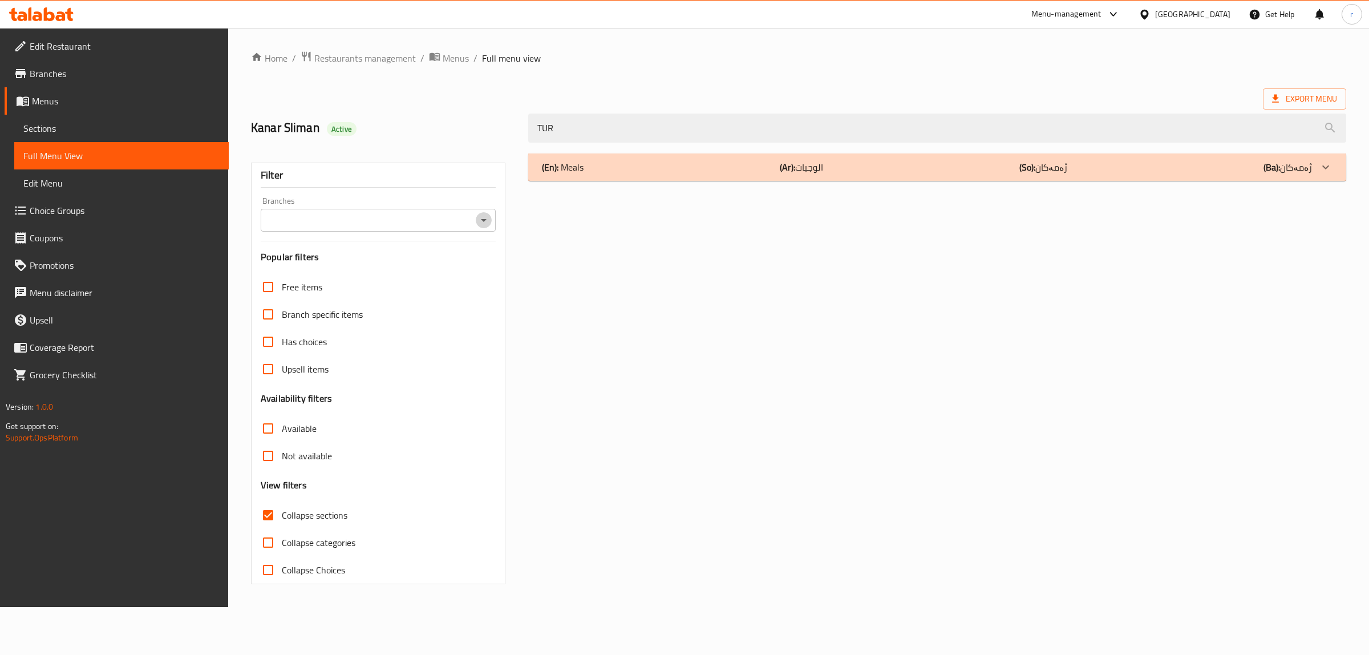
click at [480, 221] on icon "Open" at bounding box center [484, 220] width 14 height 14
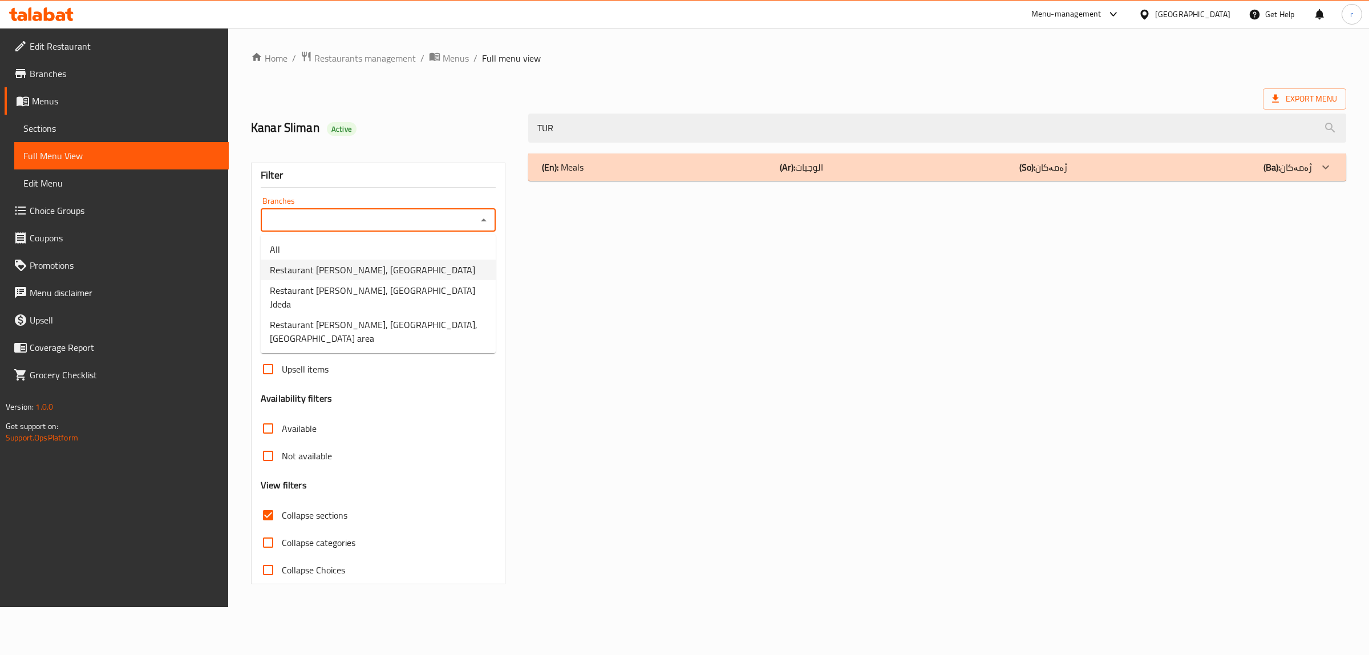
click at [475, 265] on li "Restaurant [PERSON_NAME], [GEOGRAPHIC_DATA]" at bounding box center [378, 270] width 235 height 21
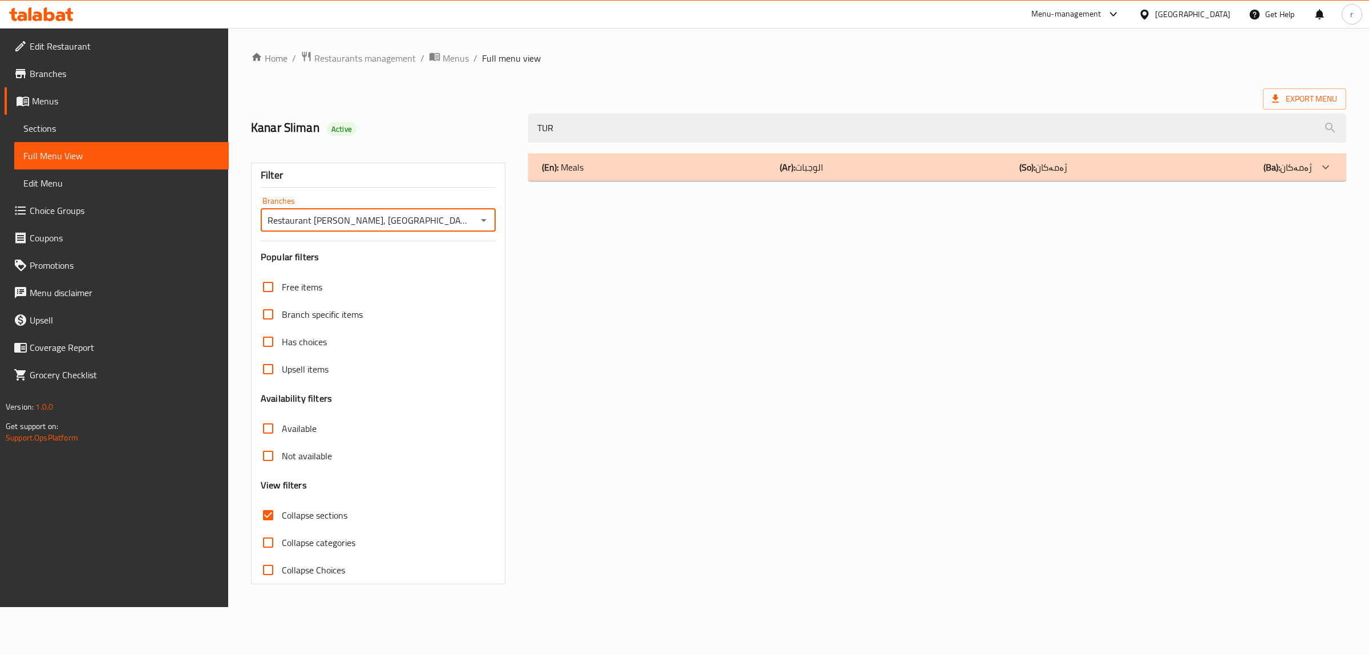
click at [682, 175] on div "(En): Meals (Ar): الوجبات (So): ژەمەکان (Ba): ژەمەکان" at bounding box center [937, 166] width 818 height 27
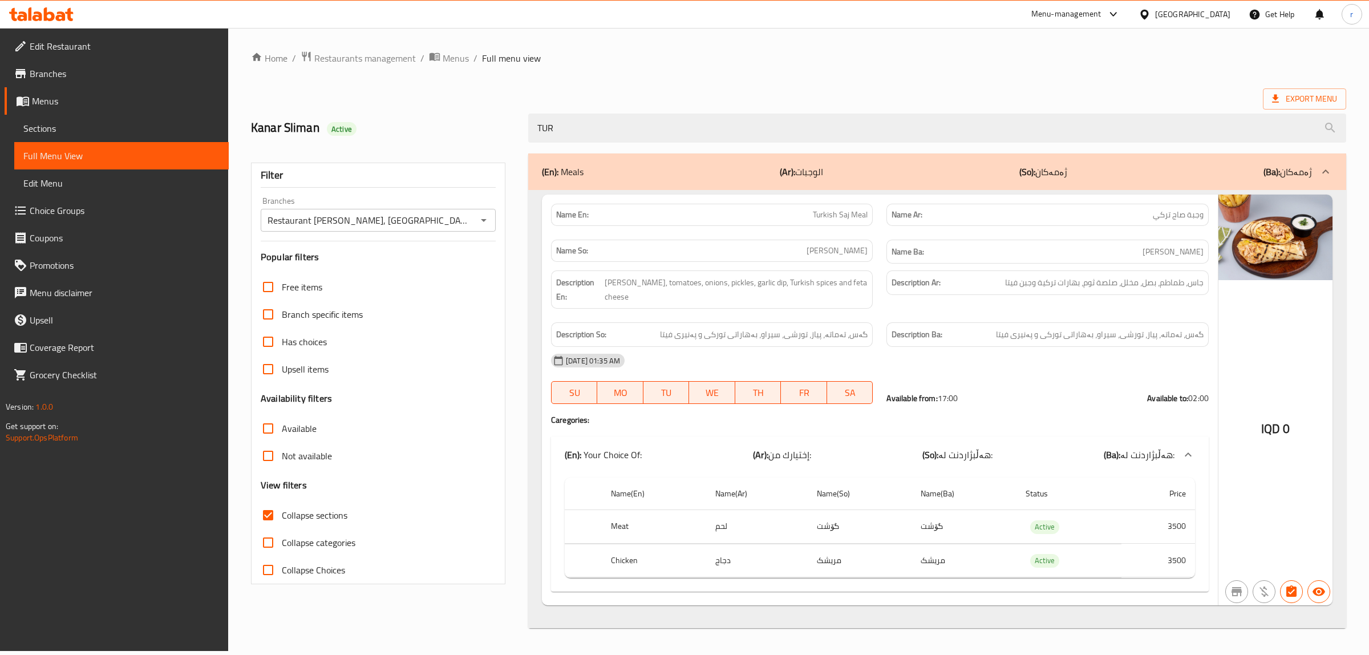
click at [487, 216] on icon "Open" at bounding box center [484, 220] width 14 height 14
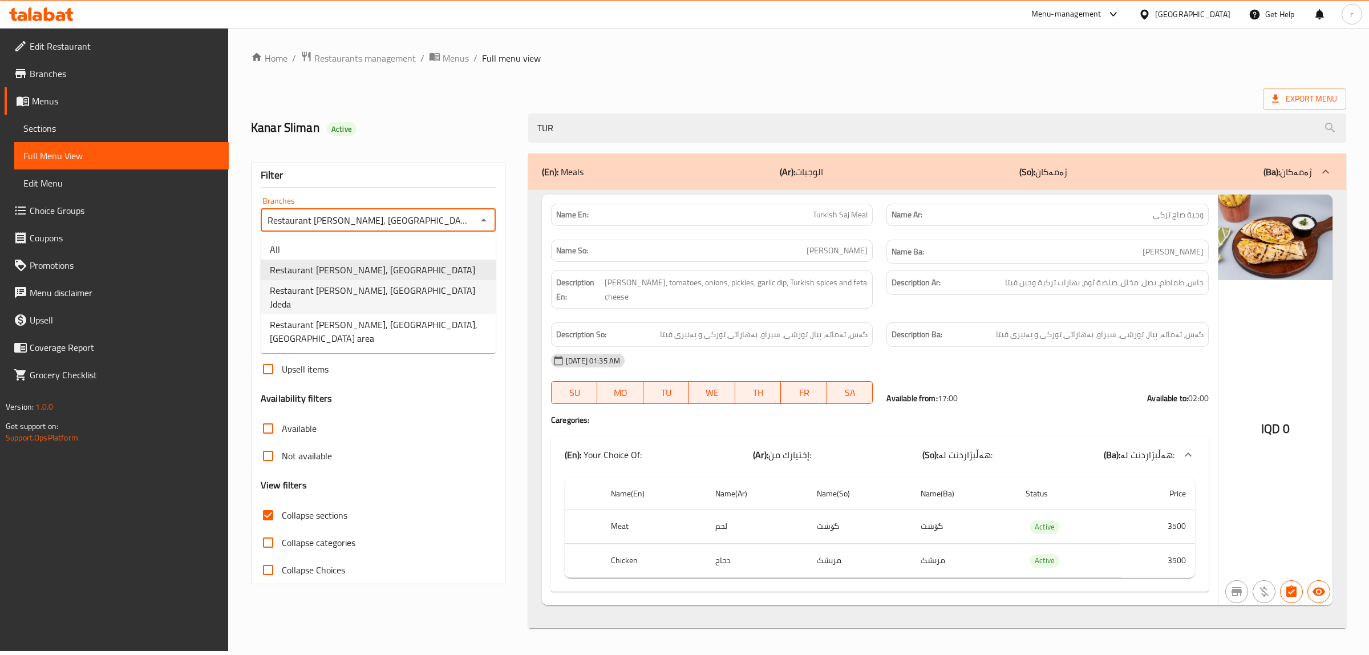
click at [467, 298] on li "Restaurant [PERSON_NAME], [GEOGRAPHIC_DATA] Jdeda" at bounding box center [378, 297] width 235 height 34
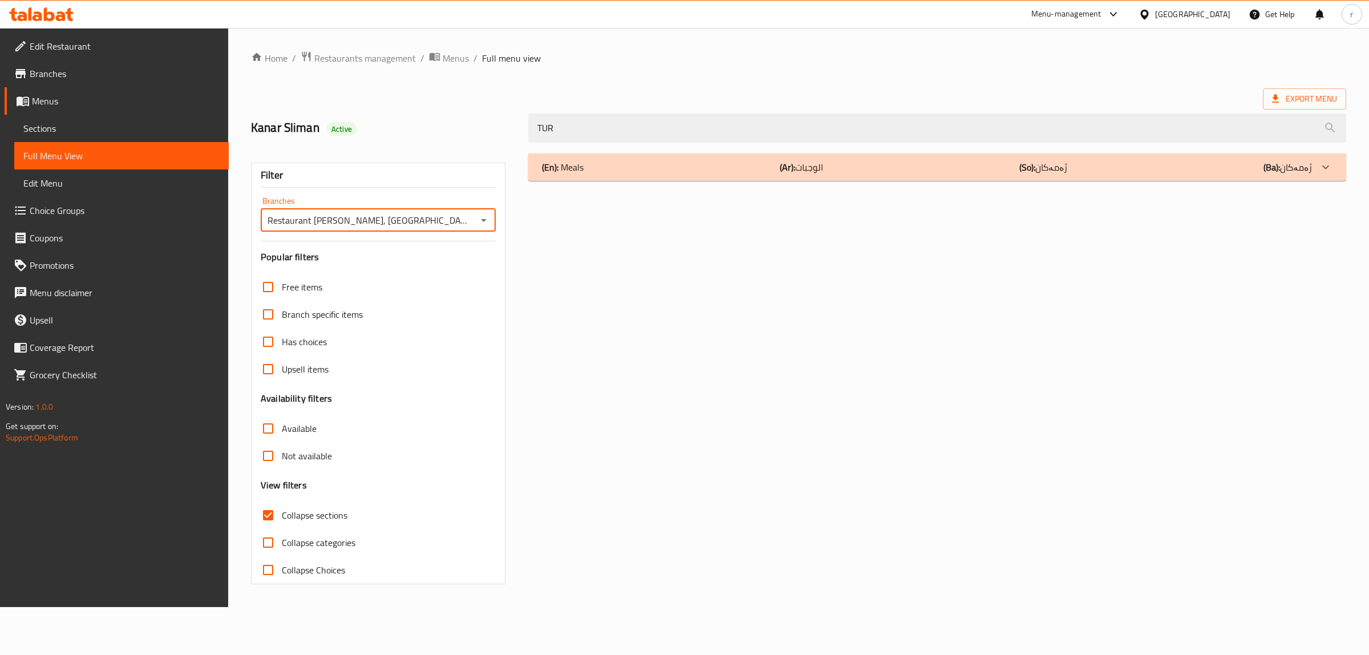
click at [761, 169] on div "(En): Meals (Ar): الوجبات (So): ژەمەکان (Ba): ژەمەکان" at bounding box center [927, 167] width 770 height 14
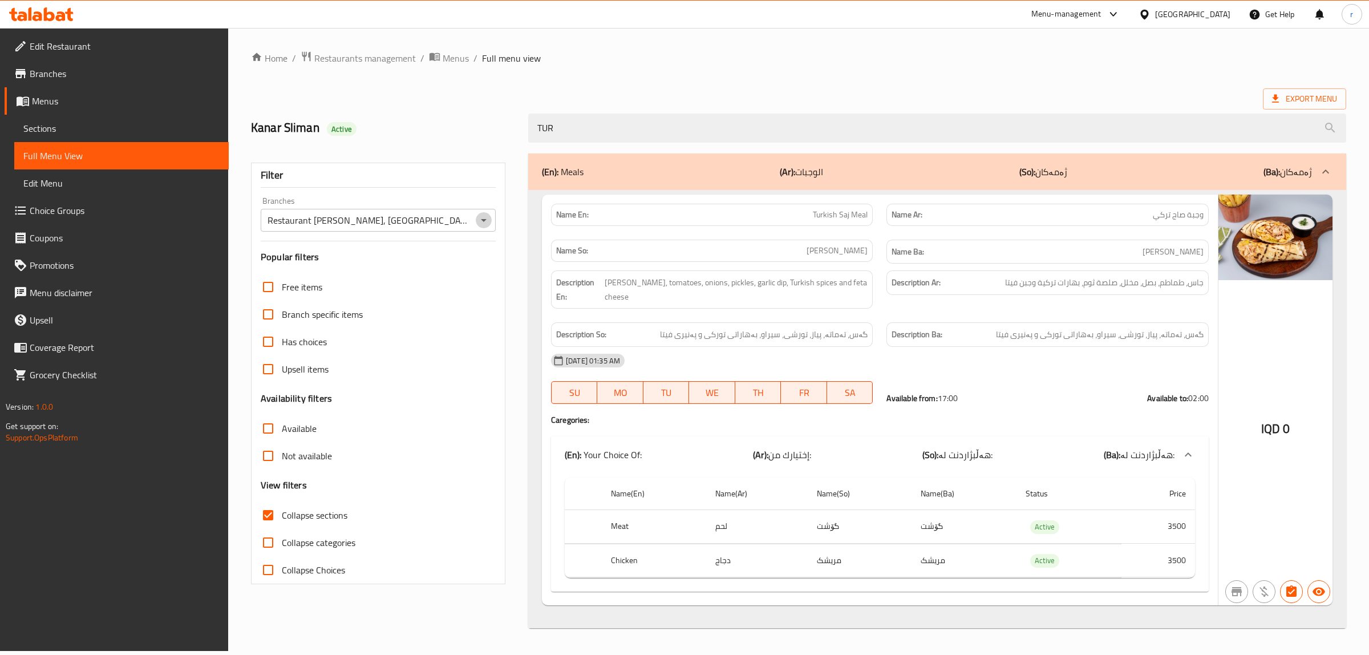
click at [486, 227] on icon "Open" at bounding box center [484, 220] width 14 height 14
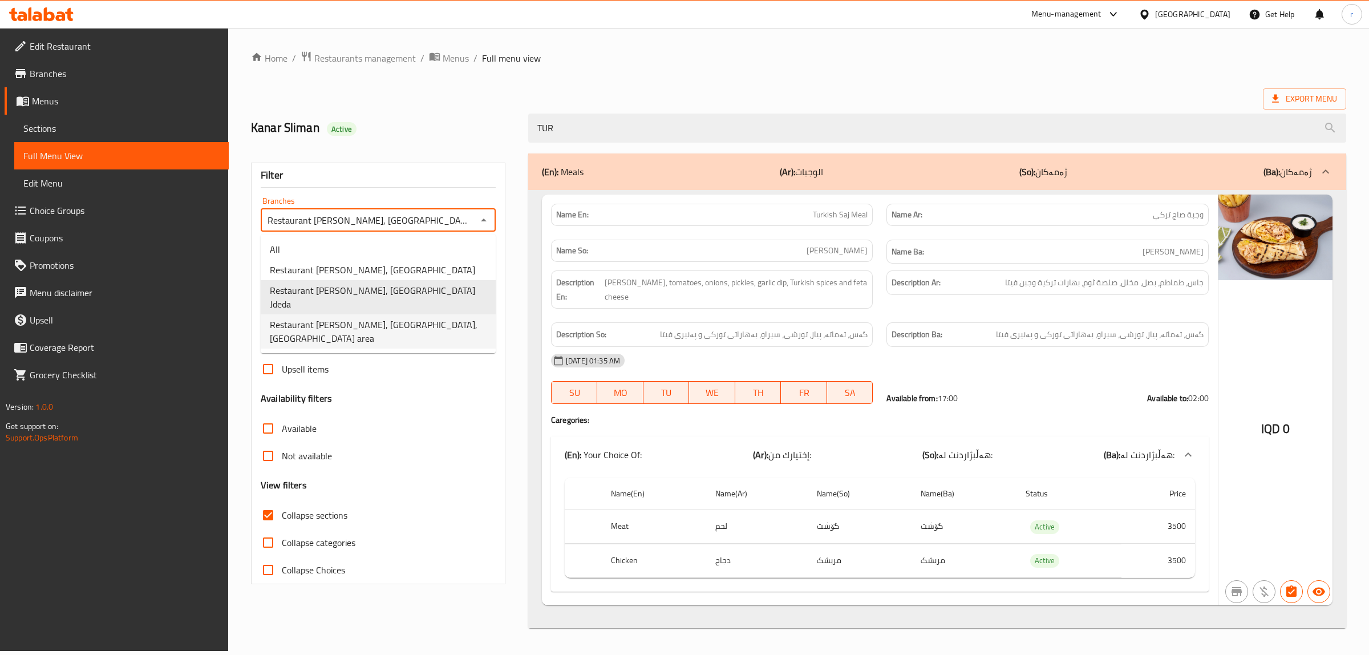
click at [471, 316] on li "Restaurant [PERSON_NAME], [GEOGRAPHIC_DATA], [GEOGRAPHIC_DATA] area" at bounding box center [378, 331] width 235 height 34
type input "Restaurant [PERSON_NAME], [GEOGRAPHIC_DATA], [GEOGRAPHIC_DATA] area"
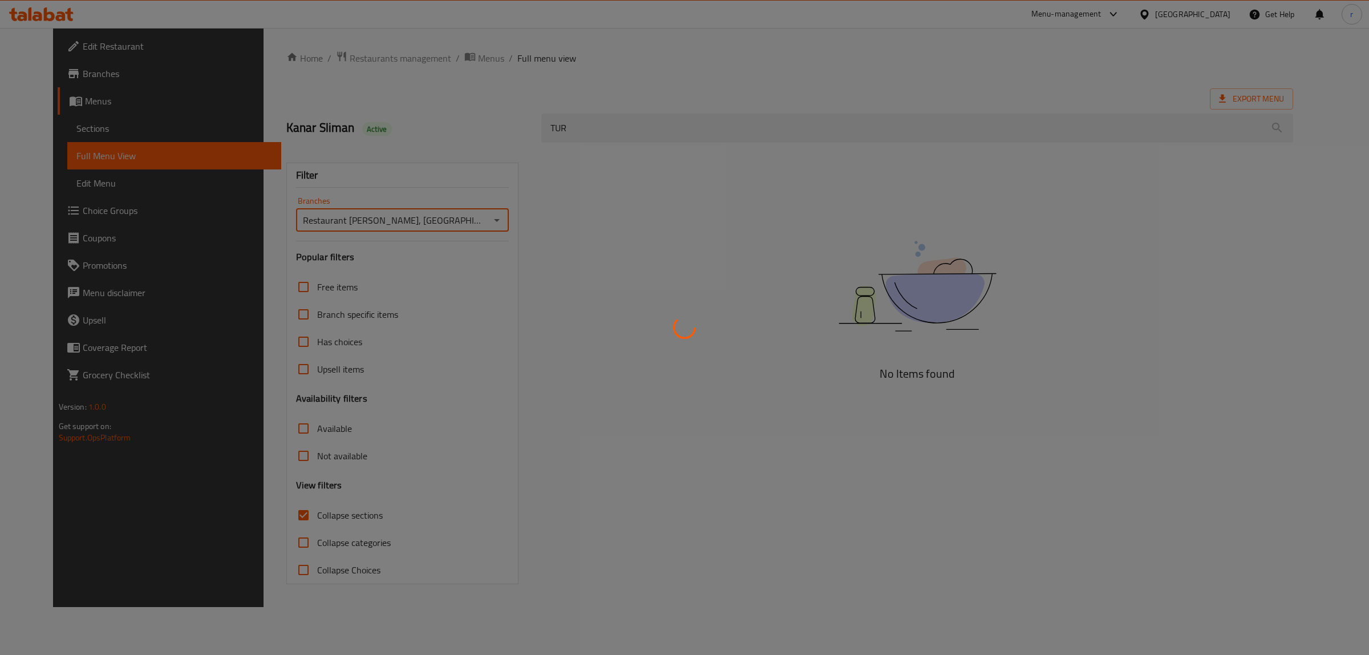
click at [597, 128] on div at bounding box center [684, 327] width 1369 height 655
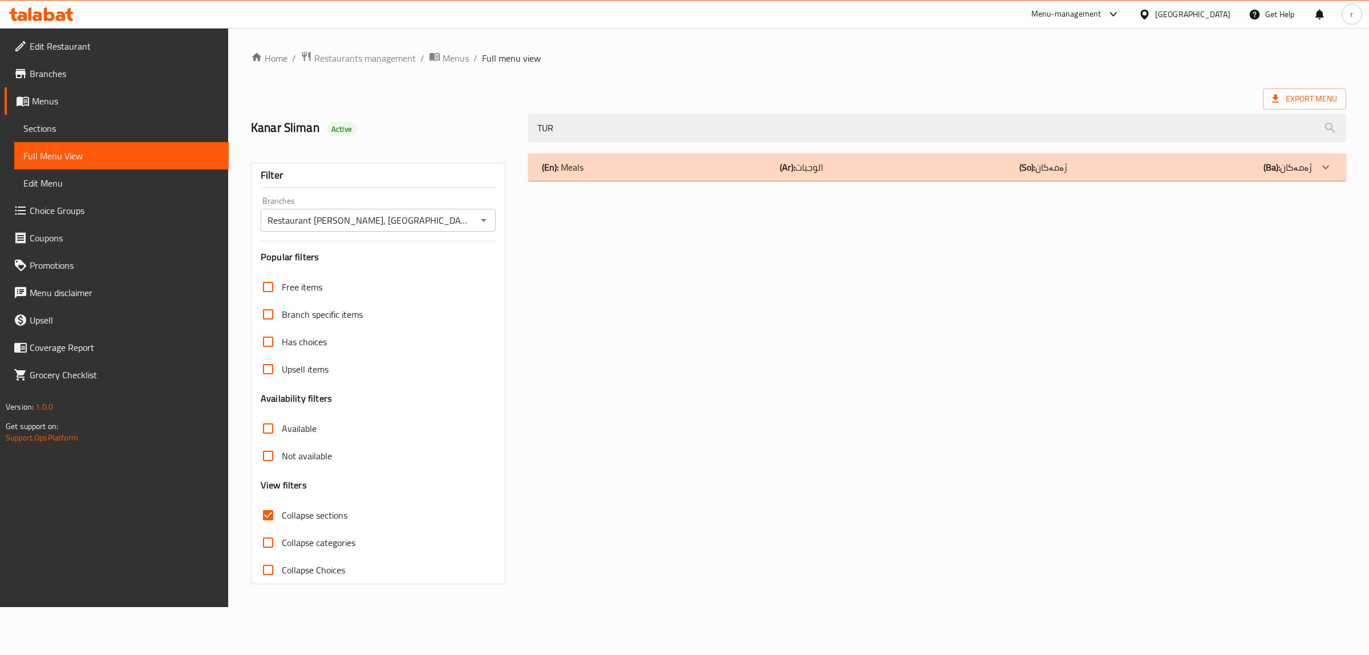
click at [639, 168] on div "(En): Meals (Ar): الوجبات (So): ژەمەکان (Ba): ژەمەکان" at bounding box center [927, 167] width 770 height 14
